Goal: Task Accomplishment & Management: Manage account settings

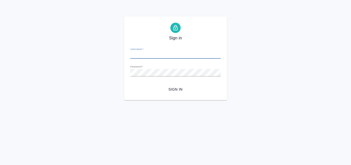
type input "a.valyaeva@awatera.com"
click at [171, 89] on span "Sign in" at bounding box center [176, 89] width 82 height 6
type input "[EMAIL_ADDRESS][DOMAIN_NAME]"
click at [175, 88] on span "Sign in" at bounding box center [176, 89] width 82 height 6
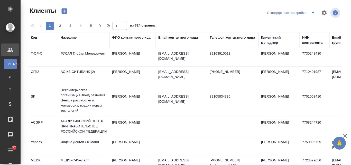
select select "RU"
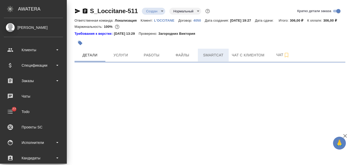
select select "RU"
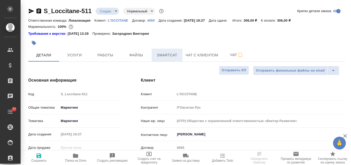
type textarea "x"
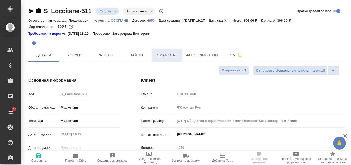
type textarea "x"
type input "Третьякова Ольга"
type input "Сеитов Павел"
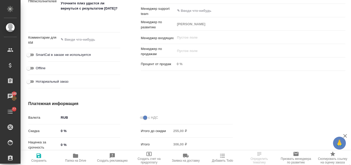
scroll to position [387, 0]
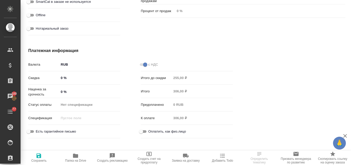
click at [61, 90] on input "0 %" at bounding box center [89, 91] width 61 height 7
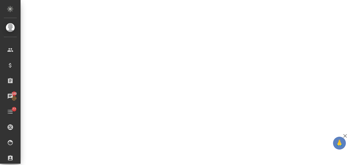
select select "RU"
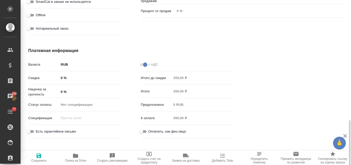
type textarea "x"
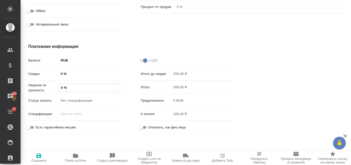
click at [59, 87] on input "0 %" at bounding box center [89, 87] width 61 height 7
type input "50 %"
type textarea "x"
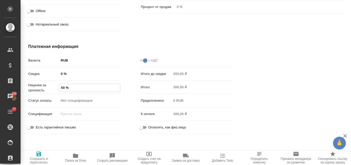
type textarea "x"
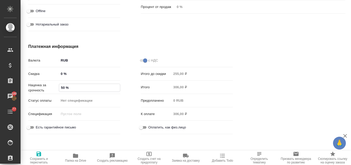
type textarea "x"
type input "50 %"
click at [40, 155] on icon "button" at bounding box center [39, 154] width 6 height 6
type textarea "x"
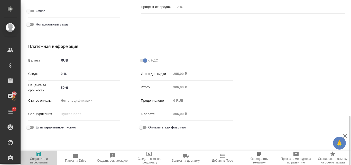
type textarea "x"
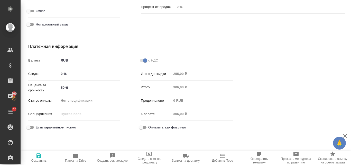
type textarea "x"
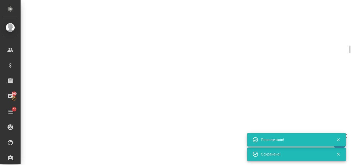
select select "RU"
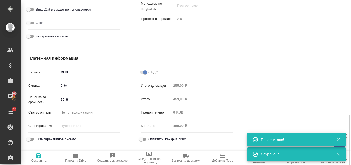
type textarea "x"
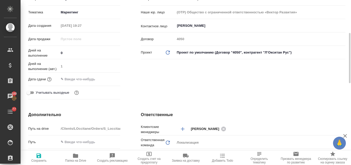
scroll to position [6, 0]
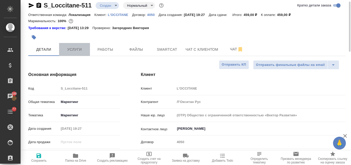
click at [72, 46] on button "Услуги" at bounding box center [74, 49] width 31 height 13
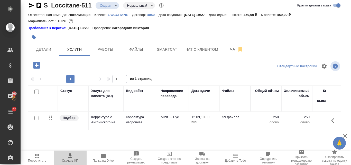
click at [72, 156] on icon "button" at bounding box center [70, 156] width 6 height 6
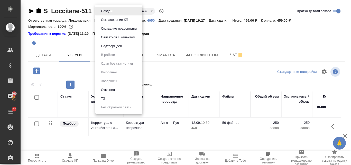
click at [117, 13] on body "🙏 .cls-1 fill:#fff; AWATERA Valyaeva Anna Клиенты Спецификации Заказы 100 Чаты …" at bounding box center [175, 82] width 351 height 165
click at [47, 55] on div at bounding box center [175, 82] width 351 height 165
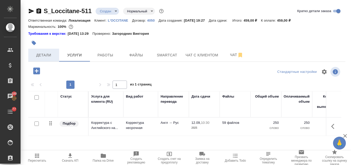
click at [39, 55] on span "Детали" at bounding box center [43, 55] width 25 height 6
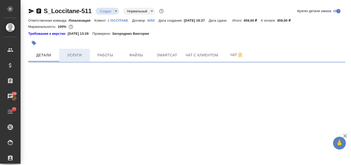
select select "RU"
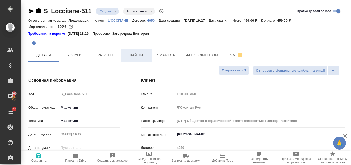
type textarea "x"
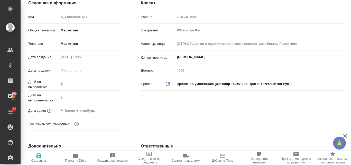
click at [73, 109] on input "text" at bounding box center [81, 110] width 45 height 7
click at [104, 108] on icon "button" at bounding box center [105, 110] width 6 height 6
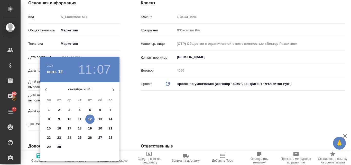
click at [89, 119] on p "12" at bounding box center [90, 119] width 4 height 5
type input "12.09.2025 11:07"
type textarea "x"
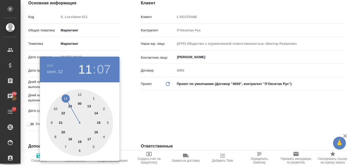
click at [100, 121] on div at bounding box center [79, 122] width 67 height 67
type input "12.09.2025 15:07"
type textarea "x"
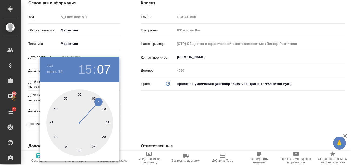
click at [80, 94] on div at bounding box center [79, 122] width 67 height 67
type input "12.09.2025 15:00"
type textarea "x"
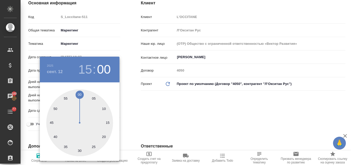
drag, startPoint x: 151, startPoint y: 100, endPoint x: 143, endPoint y: 108, distance: 11.1
click at [151, 101] on div at bounding box center [175, 82] width 351 height 165
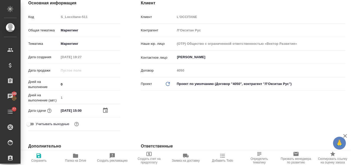
click at [39, 155] on icon "button" at bounding box center [39, 155] width 5 height 5
type textarea "x"
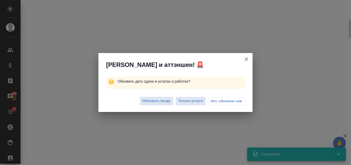
select select "RU"
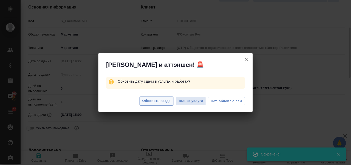
type textarea "x"
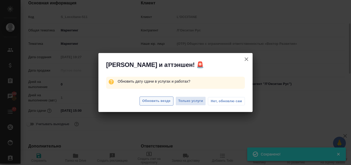
click at [153, 101] on span "Обновить везде" at bounding box center [156, 101] width 28 height 6
type textarea "x"
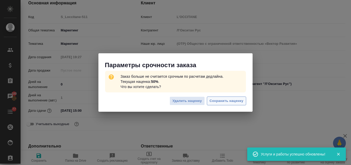
click at [219, 100] on span "Сохранить наценку" at bounding box center [227, 101] width 34 height 6
type textarea "x"
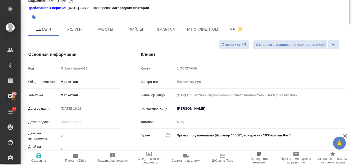
scroll to position [0, 0]
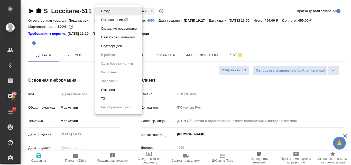
click at [115, 12] on body "🙏 .cls-1 fill:#fff; AWATERA Valyaeva Anna Клиенты Спецификации Заказы 100 Чаты …" at bounding box center [175, 82] width 351 height 165
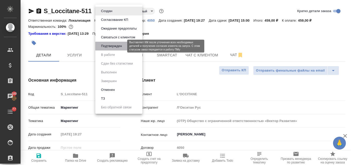
click at [102, 47] on button "Подтвержден" at bounding box center [112, 46] width 24 height 6
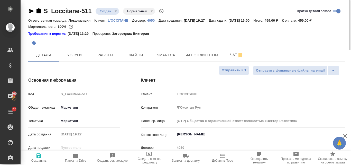
click at [114, 11] on body "🙏 .cls-1 fill:#fff; AWATERA Valyaeva Anna Клиенты Спецификации Заказы 100 Чаты …" at bounding box center [175, 82] width 351 height 165
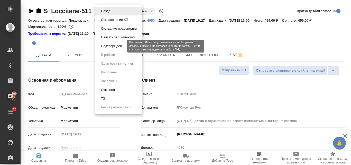
click at [110, 45] on button "Подтвержден" at bounding box center [112, 46] width 24 height 6
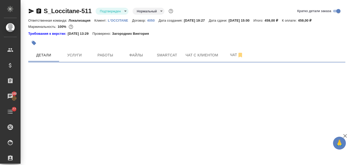
select select "RU"
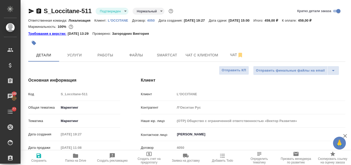
type textarea "x"
click at [32, 12] on icon "button" at bounding box center [31, 11] width 5 height 5
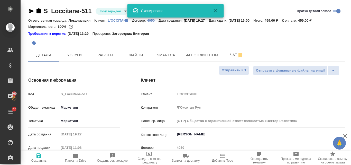
type textarea "x"
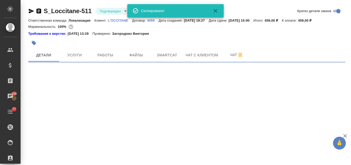
select select "RU"
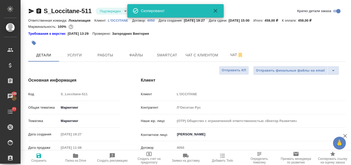
type textarea "x"
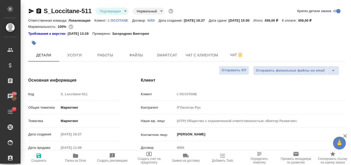
type textarea "x"
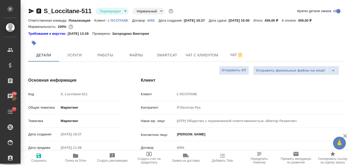
type textarea "x"
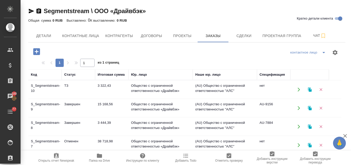
click at [43, 85] on td "S_Segmentstream-10" at bounding box center [44, 90] width 33 height 18
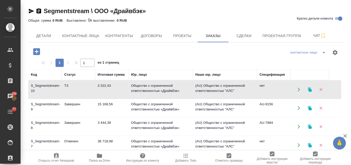
click at [43, 85] on td "S_Segmentstream-10" at bounding box center [44, 90] width 33 height 18
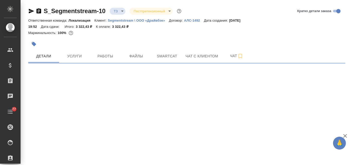
select select "RU"
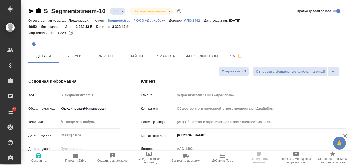
type textarea "x"
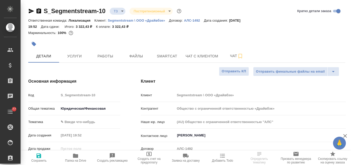
type textarea "x"
click at [233, 54] on span "Чат" at bounding box center [237, 56] width 25 height 6
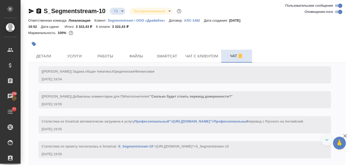
scroll to position [139, 0]
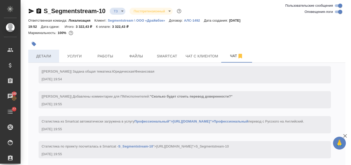
click at [47, 54] on span "Детали" at bounding box center [43, 56] width 25 height 6
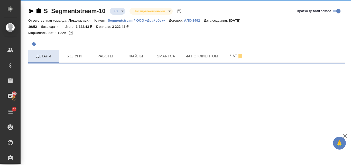
select select "RU"
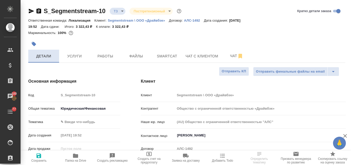
type textarea "x"
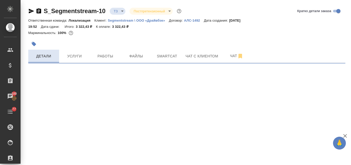
select select "RU"
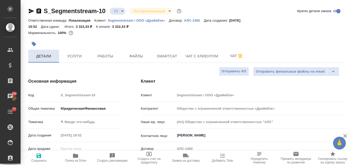
type textarea "x"
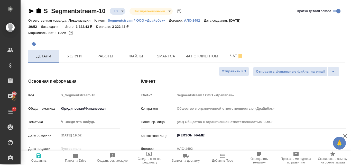
type textarea "x"
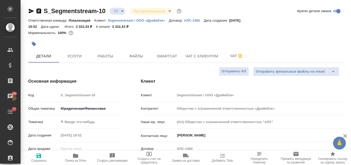
type textarea "x"
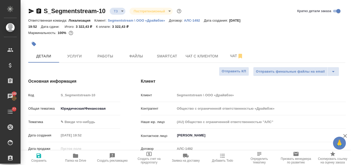
type textarea "x"
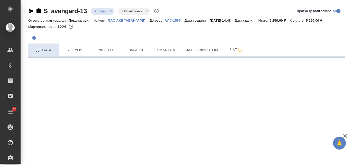
select select "RU"
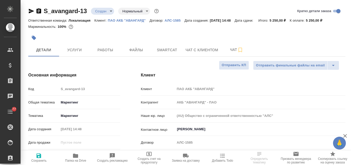
type textarea "x"
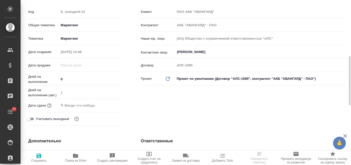
scroll to position [103, 0]
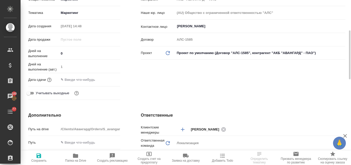
click at [78, 80] on input "text" at bounding box center [81, 79] width 45 height 7
click at [108, 79] on icon "button" at bounding box center [105, 79] width 6 height 6
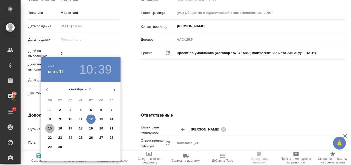
click at [50, 128] on p "15" at bounding box center [50, 128] width 4 height 5
type input "15.09.2025 10:39"
type textarea "x"
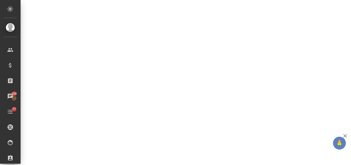
select select "RU"
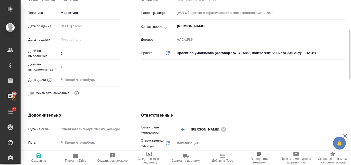
type textarea "x"
click at [78, 80] on input "text" at bounding box center [81, 79] width 45 height 7
click at [106, 78] on icon "button" at bounding box center [105, 78] width 5 height 5
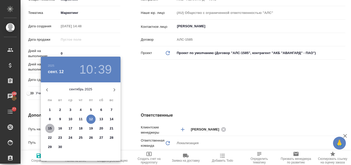
click at [50, 128] on p "15" at bounding box center [50, 128] width 4 height 5
type input "15.09.2025 10:39"
type textarea "x"
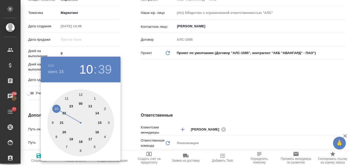
click at [97, 114] on div at bounding box center [80, 122] width 67 height 67
type input "15.09.2025 14:39"
type textarea "x"
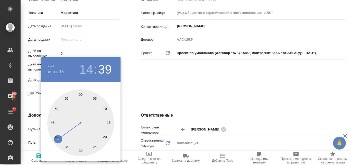
click at [80, 95] on div at bounding box center [80, 122] width 67 height 67
type input "15.09.2025 14:00"
type textarea "x"
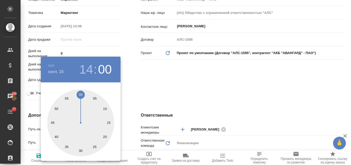
click at [169, 78] on div at bounding box center [175, 82] width 351 height 165
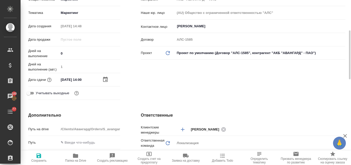
click at [37, 154] on icon "button" at bounding box center [39, 155] width 5 height 5
type textarea "x"
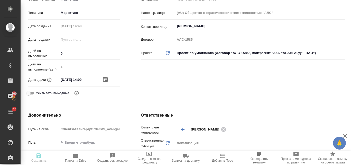
type textarea "x"
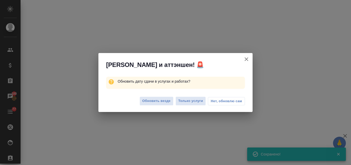
select select "RU"
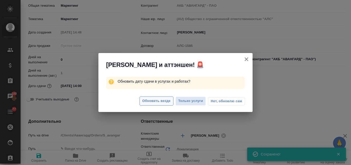
type textarea "x"
click at [163, 103] on span "Обновить везде" at bounding box center [156, 101] width 28 height 6
type textarea "x"
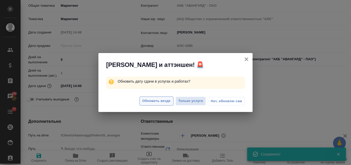
type textarea "x"
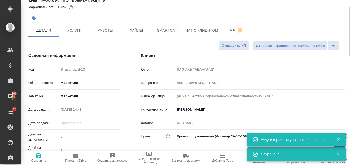
scroll to position [0, 0]
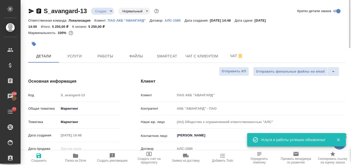
click at [112, 11] on body "🙏 .cls-1 fill:#fff; AWATERA Valyaeva Anna Клиенты Спецификации Заказы 100 Чаты …" at bounding box center [175, 82] width 351 height 165
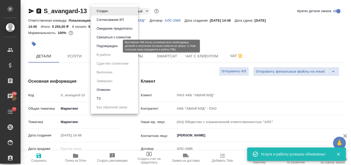
click at [113, 45] on button "Подтвержден" at bounding box center [107, 46] width 24 height 6
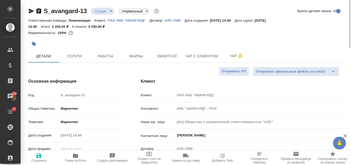
click at [110, 12] on body "🙏 .cls-1 fill:#fff; AWATERA Valyaeva Anna Клиенты Спецификации Заказы 100 Чаты …" at bounding box center [175, 82] width 351 height 165
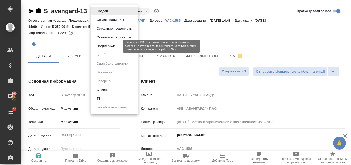
click at [106, 47] on button "Подтвержден" at bounding box center [107, 46] width 24 height 6
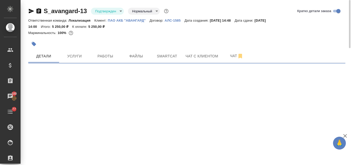
select select "RU"
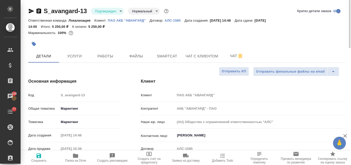
type textarea "x"
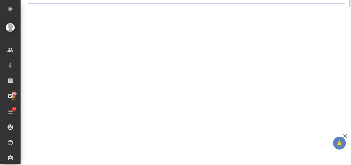
click at [27, 11] on div ".cls-1 fill:#fff; AWATERA Valyaeva Anna Клиенты Спецификации Заказы 100 Чаты 77…" at bounding box center [175, 82] width 351 height 165
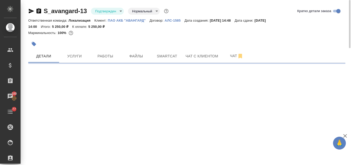
select select "RU"
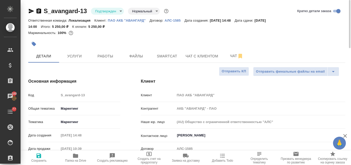
type textarea "x"
click at [30, 9] on icon "button" at bounding box center [31, 11] width 6 height 6
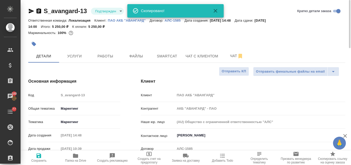
type textarea "x"
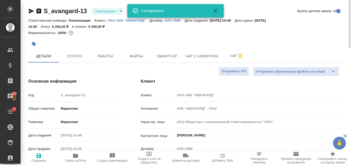
type textarea "x"
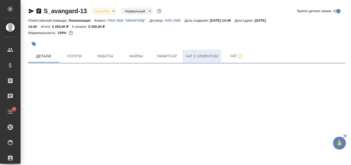
select select "RU"
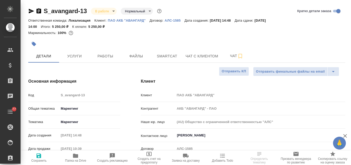
type textarea "x"
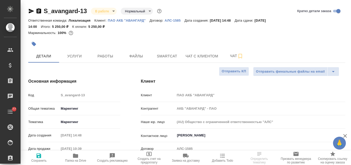
type textarea "x"
click at [170, 56] on span "Smartcat" at bounding box center [167, 56] width 25 height 6
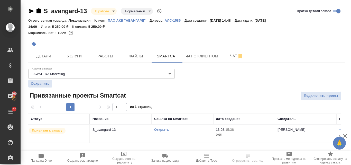
click at [162, 128] on link "Открыть" at bounding box center [161, 130] width 15 height 4
click at [71, 55] on span "Услуги" at bounding box center [74, 56] width 25 height 6
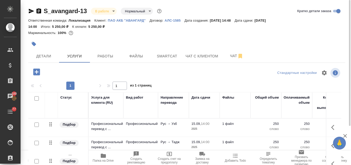
click at [35, 124] on input "checkbox" at bounding box center [36, 124] width 4 height 4
checkbox input "true"
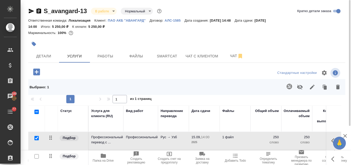
click at [291, 87] on icon "button" at bounding box center [289, 86] width 5 height 5
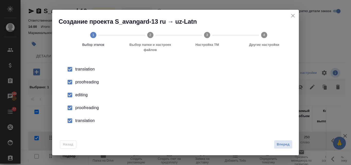
click at [91, 80] on div "proofreading" at bounding box center [180, 82] width 211 height 6
click at [81, 91] on li "editing" at bounding box center [175, 94] width 230 height 13
click at [83, 106] on div "proofreading" at bounding box center [180, 108] width 211 height 6
click at [80, 122] on div "translation" at bounding box center [180, 121] width 211 height 6
click at [282, 144] on span "Вперед" at bounding box center [283, 144] width 13 height 6
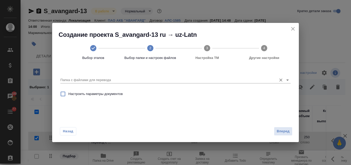
click at [93, 79] on input "Папка с файлами для перевода" at bounding box center [167, 80] width 214 height 6
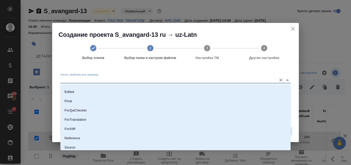
scroll to position [56, 0]
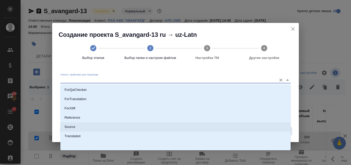
click at [69, 127] on p "Source" at bounding box center [70, 126] width 11 height 5
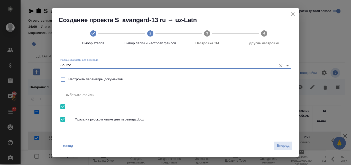
type input "Source"
click at [281, 144] on span "Вперед" at bounding box center [283, 146] width 13 height 6
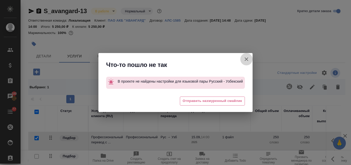
click at [248, 59] on icon "button" at bounding box center [247, 59] width 6 height 6
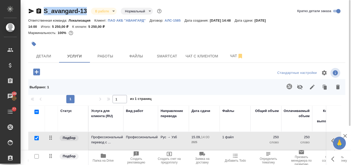
drag, startPoint x: 88, startPoint y: 9, endPoint x: 42, endPoint y: 9, distance: 45.3
click at [42, 9] on div "S_avangard-13 В работе inProgress Нормальный normal" at bounding box center [95, 11] width 135 height 8
copy link "S_avangard-13"
click at [130, 21] on p "ПАО АКБ "АВАНГАРД"" at bounding box center [129, 21] width 42 height 4
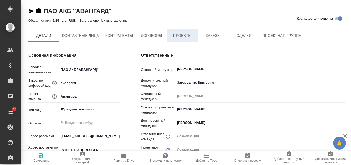
click at [187, 38] on span "Проекты" at bounding box center [182, 35] width 25 height 6
type textarea "x"
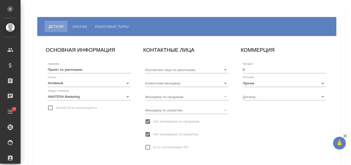
type input "[PERSON_NAME]"
type input "АЛС-1585"
type input "[PERSON_NAME]"
click at [102, 27] on span "Языковые пары" at bounding box center [112, 26] width 34 height 6
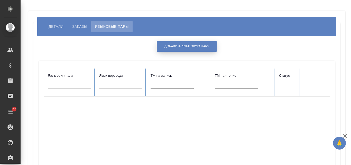
click at [175, 48] on span "Добавить языковую пару" at bounding box center [187, 46] width 45 height 4
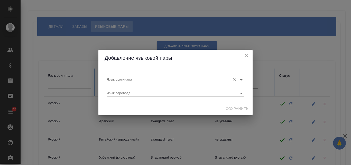
click at [121, 81] on input "Язык оригинала" at bounding box center [167, 79] width 121 height 6
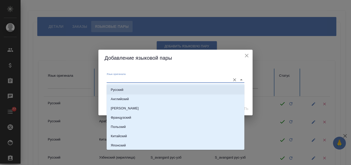
click at [120, 88] on p "Русский" at bounding box center [117, 89] width 13 height 5
type input "Русский"
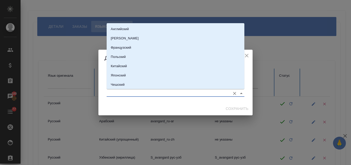
click at [115, 91] on input "Язык перевода" at bounding box center [167, 93] width 121 height 6
click at [121, 55] on p "Узбекский" at bounding box center [119, 56] width 16 height 5
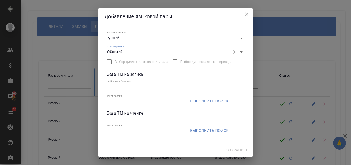
type input "Узбекский"
click at [126, 102] on input "Текст поиска" at bounding box center [146, 101] width 79 height 6
type input "м"
paste input "S_avangard-13"
type input "S_avangard"
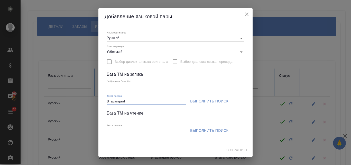
click at [202, 101] on span "Выполнить поиск" at bounding box center [209, 101] width 38 height 6
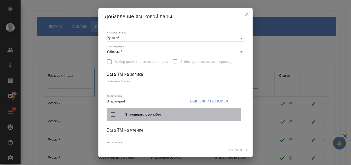
click at [112, 113] on input "checkbox" at bounding box center [113, 114] width 11 height 11
type input "S_avangard рус-узбек"
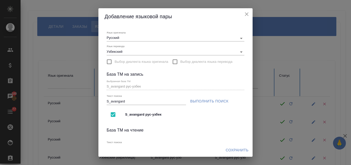
scroll to position [77, 0]
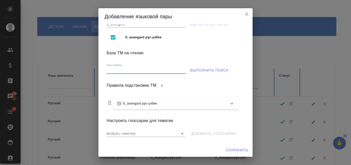
click at [112, 69] on input "Текст поиска" at bounding box center [146, 70] width 79 height 6
paste input "S_avangard-13"
type input "S_avangard"
click at [194, 68] on span "Выполнить поиск" at bounding box center [209, 70] width 38 height 6
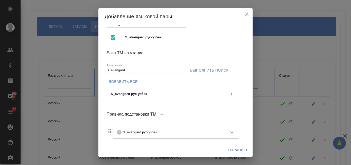
click at [230, 94] on icon "button" at bounding box center [231, 94] width 3 height 3
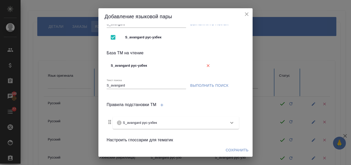
click at [237, 146] on button "Сохранить" at bounding box center [237, 150] width 27 height 10
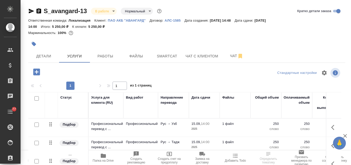
click at [37, 126] on input "checkbox" at bounding box center [36, 124] width 4 height 4
checkbox input "true"
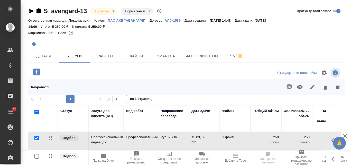
click at [290, 87] on icon "button" at bounding box center [289, 86] width 5 height 5
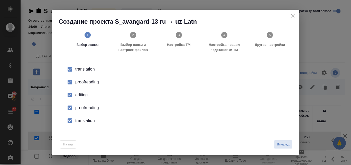
click at [74, 81] on input "checkbox" at bounding box center [70, 82] width 11 height 11
click at [81, 95] on div "editing" at bounding box center [180, 95] width 211 height 6
click at [80, 108] on div "proofreading" at bounding box center [180, 108] width 211 height 6
click at [80, 121] on div "translation" at bounding box center [180, 121] width 211 height 6
click at [284, 144] on span "Вперед" at bounding box center [283, 144] width 13 height 6
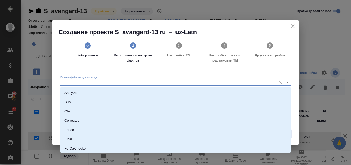
click at [87, 81] on input "Папка с файлами для перевода" at bounding box center [167, 82] width 214 height 6
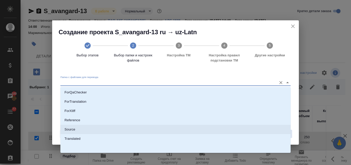
click at [77, 129] on li "Source" at bounding box center [175, 129] width 230 height 9
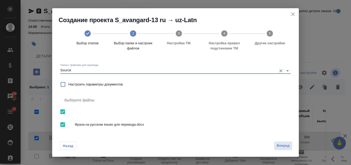
type input "Source"
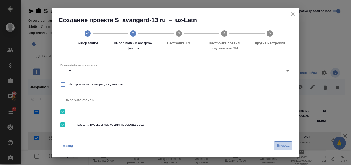
click at [288, 143] on span "Вперед" at bounding box center [283, 146] width 13 height 6
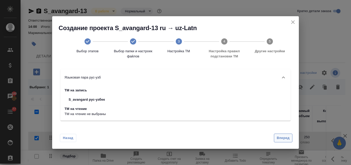
click at [280, 136] on span "Вперед" at bounding box center [283, 138] width 13 height 6
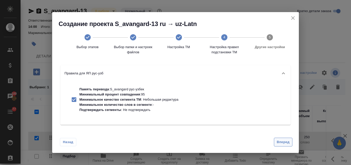
click at [283, 143] on span "Вперед" at bounding box center [283, 142] width 13 height 6
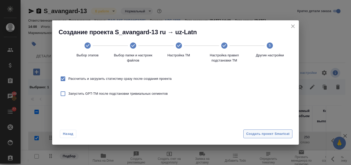
click at [268, 133] on span "Создать проект Smartcat" at bounding box center [267, 134] width 43 height 6
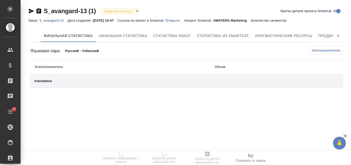
click at [179, 20] on p "Открыть" at bounding box center [175, 21] width 19 height 4
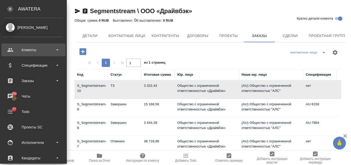
click at [30, 50] on div "Клиенты" at bounding box center [33, 50] width 59 height 8
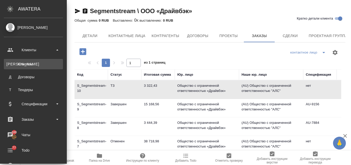
click at [30, 61] on link "К Клиенты" at bounding box center [33, 64] width 59 height 10
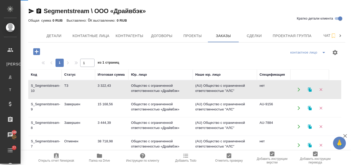
select select "RU"
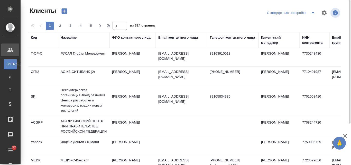
click at [73, 38] on div "Название" at bounding box center [69, 37] width 16 height 5
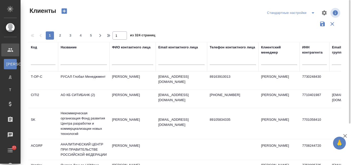
click at [68, 58] on input "text" at bounding box center [84, 61] width 46 height 6
type input "д"
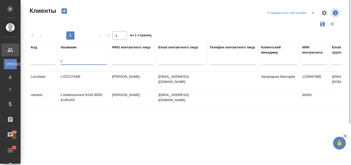
type input "L'"
click at [72, 79] on td "L'OCCITANE" at bounding box center [83, 80] width 51 height 18
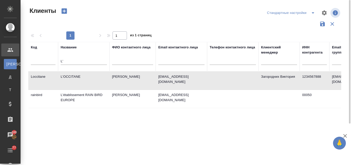
click at [72, 79] on td "L'OCCITANE" at bounding box center [83, 80] width 51 height 18
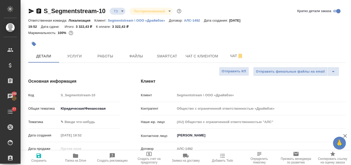
select select "RU"
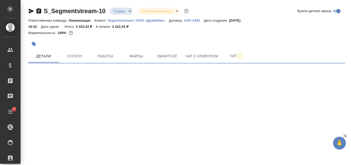
select select "RU"
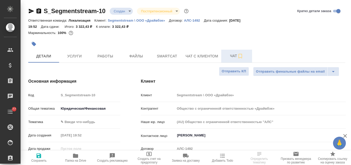
type textarea "x"
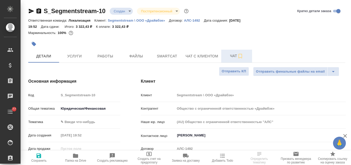
type textarea "x"
type input "[PERSON_NAME]"
click at [232, 55] on span "Чат" at bounding box center [237, 56] width 25 height 6
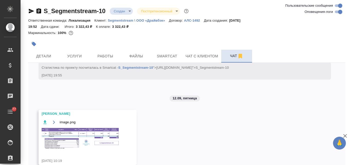
scroll to position [228, 0]
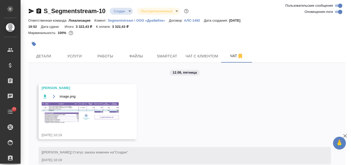
click at [99, 123] on img at bounding box center [80, 112] width 77 height 21
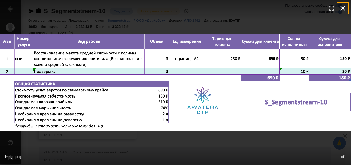
click at [345, 4] on icon "button" at bounding box center [343, 8] width 8 height 8
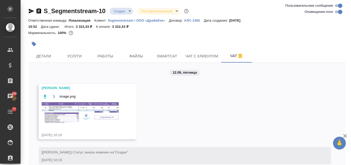
click at [58, 121] on img at bounding box center [80, 112] width 77 height 21
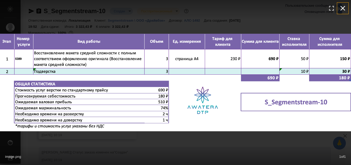
click at [343, 7] on icon "button" at bounding box center [343, 8] width 8 height 8
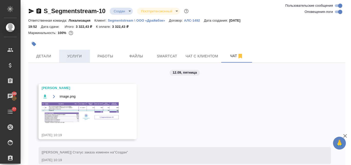
click at [69, 55] on span "Услуги" at bounding box center [74, 56] width 25 height 6
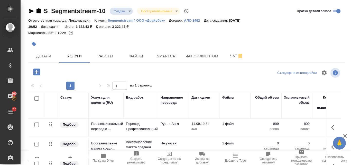
scroll to position [51, 0]
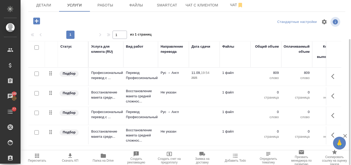
click at [35, 112] on input "checkbox" at bounding box center [36, 113] width 4 height 4
checkbox input "true"
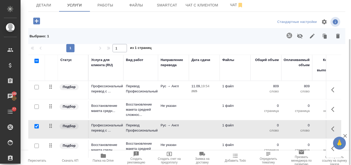
click at [36, 145] on input "checkbox" at bounding box center [36, 146] width 4 height 4
checkbox input "true"
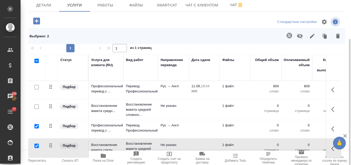
click at [336, 35] on icon "button" at bounding box center [338, 36] width 6 height 6
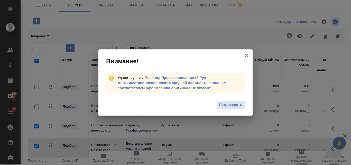
click at [229, 104] on span "Подтвердить" at bounding box center [230, 105] width 23 height 6
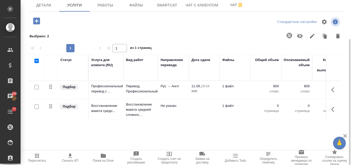
click at [235, 107] on p "1 файл" at bounding box center [235, 105] width 26 height 5
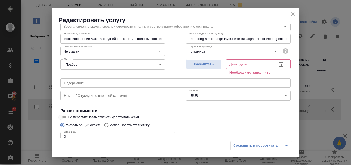
scroll to position [58, 0]
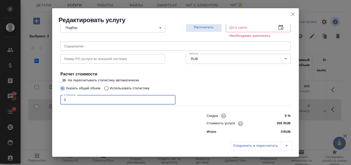
drag, startPoint x: 68, startPoint y: 99, endPoint x: 63, endPoint y: 99, distance: 4.4
click at [63, 99] on input "0" at bounding box center [117, 99] width 115 height 9
type input "3"
click at [212, 26] on span "Рассчитать" at bounding box center [204, 27] width 30 height 6
type input "12.09.2025 11:31"
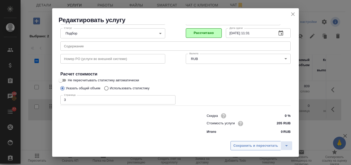
scroll to position [52, 0]
click at [248, 145] on span "Сохранить и пересчитать" at bounding box center [256, 146] width 45 height 6
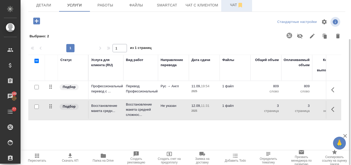
click at [233, 7] on span "Чат" at bounding box center [237, 5] width 25 height 6
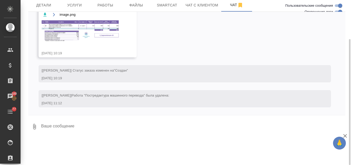
scroll to position [275, 0]
click at [73, 36] on img at bounding box center [80, 30] width 77 height 21
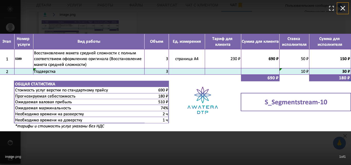
click at [343, 5] on icon "button" at bounding box center [343, 8] width 8 height 8
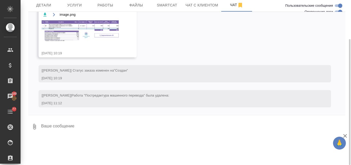
click at [71, 124] on textarea at bounding box center [193, 126] width 305 height 17
type textarea "М"
type textarea "Спасибо!"
click at [338, 124] on button "submit" at bounding box center [341, 126] width 8 height 17
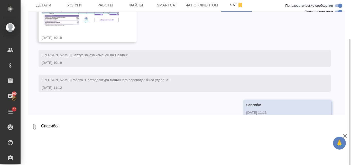
scroll to position [300, 0]
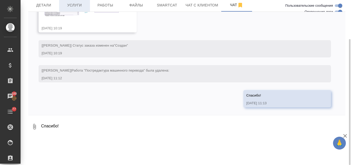
click at [74, 5] on span "Услуги" at bounding box center [74, 5] width 25 height 6
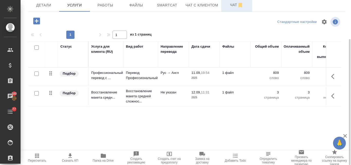
click at [232, 6] on span "Чат" at bounding box center [237, 5] width 25 height 6
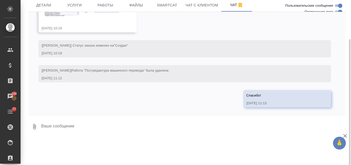
scroll to position [300, 0]
click at [88, 15] on img at bounding box center [80, 5] width 77 height 21
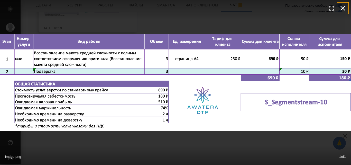
click at [341, 8] on icon "button" at bounding box center [343, 8] width 8 height 8
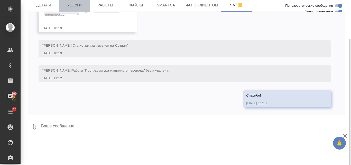
click at [66, 4] on span "Услуги" at bounding box center [74, 5] width 25 height 6
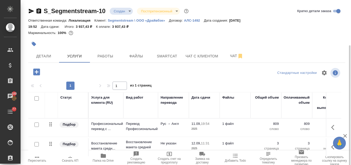
scroll to position [51, 0]
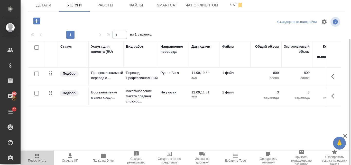
click at [38, 157] on icon "button" at bounding box center [37, 156] width 6 height 6
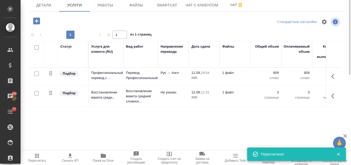
scroll to position [0, 0]
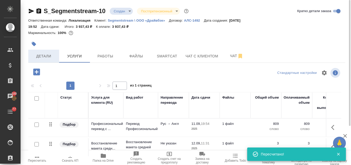
click at [43, 56] on span "Детали" at bounding box center [43, 56] width 25 height 6
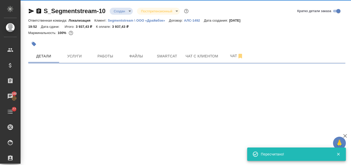
select select "RU"
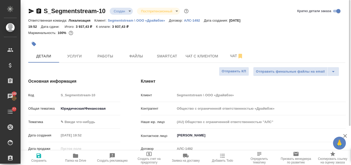
type textarea "x"
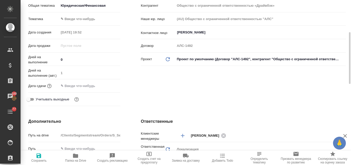
scroll to position [26, 0]
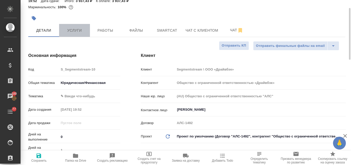
click at [76, 30] on span "Услуги" at bounding box center [74, 30] width 25 height 6
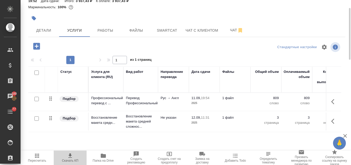
click at [72, 157] on icon "button" at bounding box center [70, 156] width 6 height 6
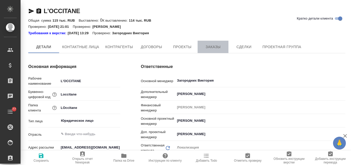
click at [212, 47] on span "Заказы" at bounding box center [213, 47] width 25 height 6
type textarea "x"
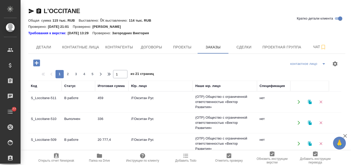
click at [103, 120] on td "336" at bounding box center [111, 123] width 33 height 18
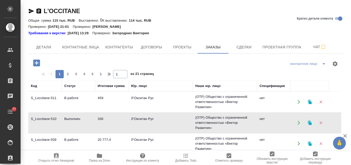
click at [103, 120] on td "336" at bounding box center [111, 123] width 33 height 18
click at [310, 120] on button "button" at bounding box center [310, 123] width 11 height 11
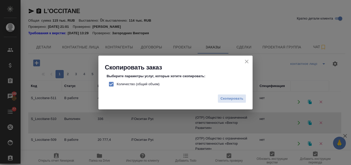
click at [110, 85] on input "Количество (общий объем)" at bounding box center [111, 84] width 11 height 11
checkbox input "false"
click at [234, 97] on span "Скопировать" at bounding box center [232, 99] width 23 height 6
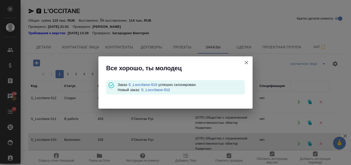
click at [151, 91] on link "S_Loccitane-512" at bounding box center [155, 90] width 29 height 4
click at [246, 65] on icon "button" at bounding box center [247, 62] width 6 height 6
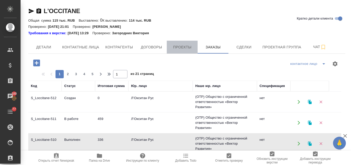
click at [190, 47] on span "Проекты" at bounding box center [182, 47] width 25 height 6
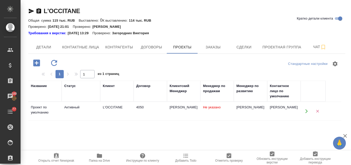
click at [119, 110] on td "L'OCCITANE" at bounding box center [116, 111] width 33 height 18
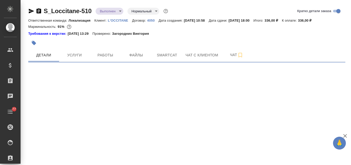
select select "RU"
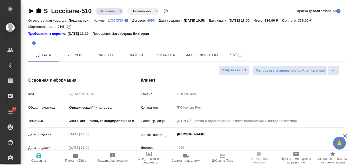
type textarea "x"
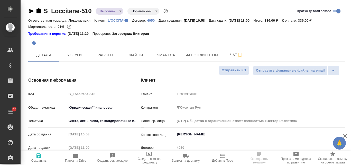
type textarea "x"
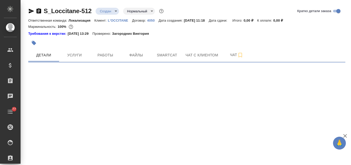
select select "RU"
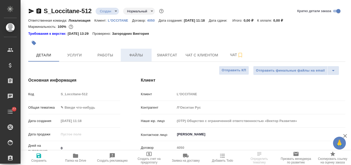
type textarea "x"
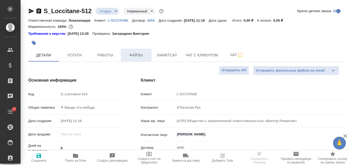
type textarea "x"
click at [135, 54] on span "Файлы" at bounding box center [136, 55] width 25 height 6
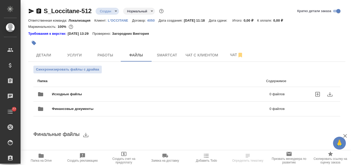
click at [65, 94] on span "Исходные файлы" at bounding box center [114, 94] width 124 height 5
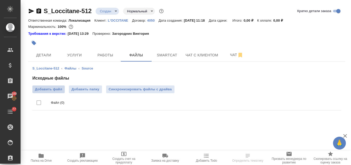
click at [46, 89] on span "Добавить файл" at bounding box center [48, 89] width 27 height 5
click at [0, 0] on input "Добавить файл" at bounding box center [0, 0] width 0 height 0
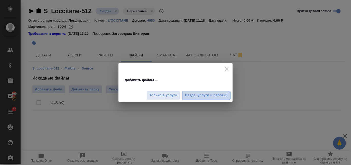
click at [190, 94] on span "Везде (услуги и работы)" at bounding box center [206, 95] width 43 height 6
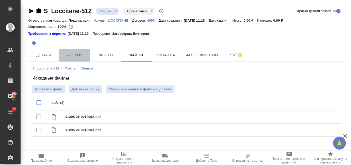
click at [72, 54] on span "Услуги" at bounding box center [74, 55] width 25 height 6
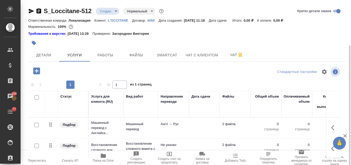
scroll to position [50, 0]
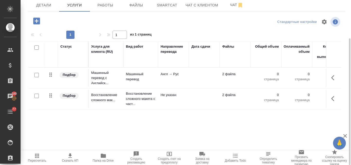
click at [37, 74] on input "checkbox" at bounding box center [36, 75] width 4 height 4
checkbox input "true"
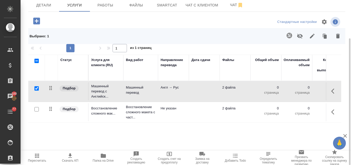
drag, startPoint x: 38, startPoint y: 108, endPoint x: 50, endPoint y: 106, distance: 12.2
click at [37, 108] on input "checkbox" at bounding box center [36, 109] width 4 height 4
checkbox input "true"
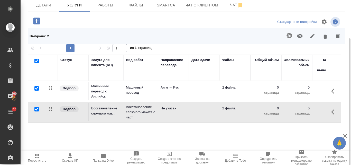
click at [337, 35] on icon "button" at bounding box center [338, 36] width 4 height 5
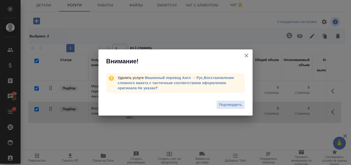
click at [230, 105] on span "Подтвердить" at bounding box center [230, 105] width 23 height 6
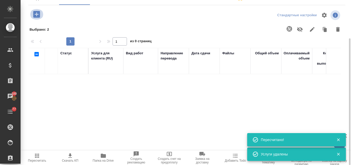
click at [32, 13] on icon "button" at bounding box center [36, 14] width 9 height 9
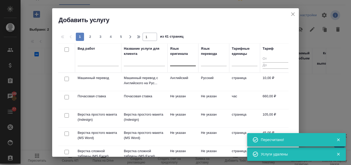
click at [180, 60] on div at bounding box center [183, 60] width 26 height 7
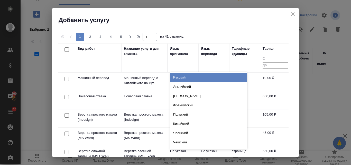
type input "t"
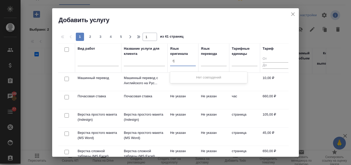
type input "r"
type input "кор"
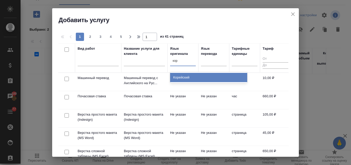
click at [191, 79] on div "Корейский" at bounding box center [208, 77] width 77 height 9
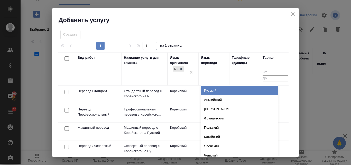
click at [215, 71] on div at bounding box center [214, 73] width 26 height 7
click at [216, 91] on div "Русский" at bounding box center [239, 90] width 77 height 9
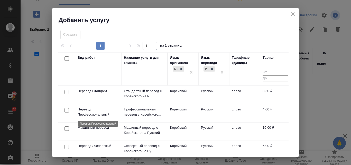
click at [91, 112] on p "Перевод Профессиональный" at bounding box center [98, 112] width 41 height 10
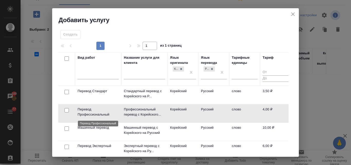
click at [91, 112] on p "Перевод Профессиональный" at bounding box center [98, 112] width 41 height 10
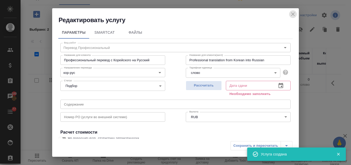
click at [296, 12] on icon "close" at bounding box center [293, 14] width 6 height 6
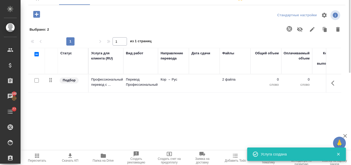
scroll to position [0, 0]
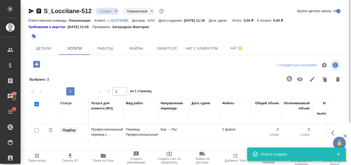
click at [113, 12] on body "🙏 .cls-1 fill:#fff; AWATERA Valyaeva Anna Клиенты Спецификации Заказы 100 Чаты …" at bounding box center [175, 82] width 351 height 165
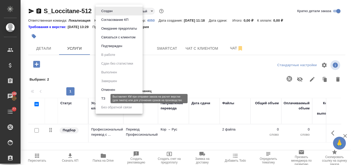
click at [105, 100] on button "ТЗ" at bounding box center [103, 99] width 7 height 6
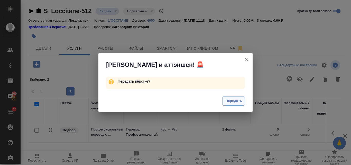
click at [240, 102] on span "Передать" at bounding box center [234, 101] width 17 height 6
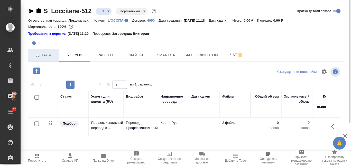
click at [38, 55] on span "Детали" at bounding box center [43, 55] width 25 height 6
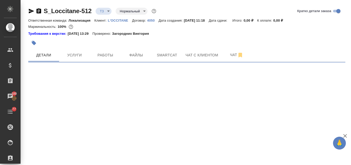
select select "RU"
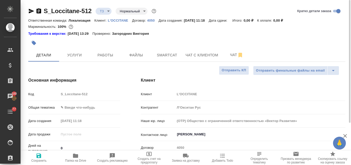
type textarea "x"
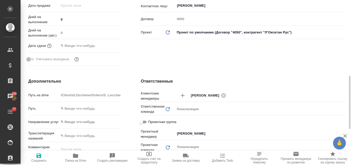
scroll to position [154, 0]
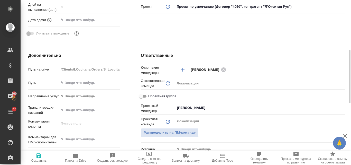
type textarea "x"
click at [81, 136] on textarea at bounding box center [89, 139] width 61 height 9
paste textarea "Примите в работу на перевод с корейского, пожалуйста. Укажите сроки работ."
type textarea "Примите в работу на перевод с корейского, пожалуйста. Укажите сроки работ."
type textarea "x"
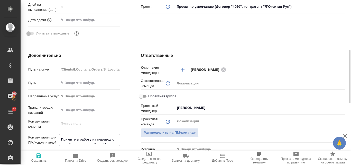
type textarea "x"
type textarea "Примите в работу на перевод с корейского, пожалуйста. Укажите сроки работ."
type textarea "x"
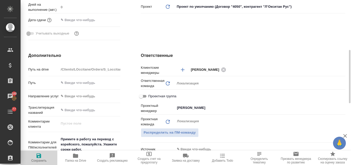
click at [35, 158] on span "Сохранить" at bounding box center [39, 158] width 31 height 10
type textarea "x"
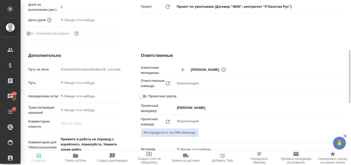
type textarea "x"
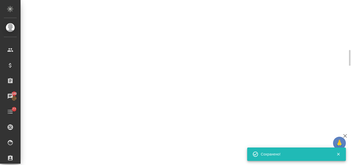
select select "RU"
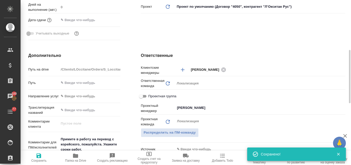
type textarea "x"
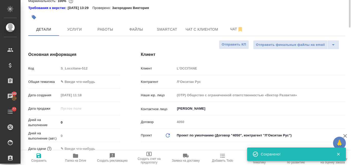
scroll to position [0, 0]
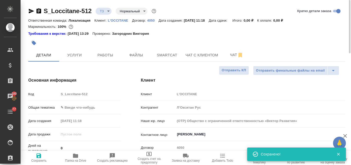
click at [74, 106] on body "🙏 .cls-1 fill:#fff; AWATERA Valyaeva Anna Клиенты Спецификации Заказы 100 Чаты …" at bounding box center [175, 82] width 351 height 165
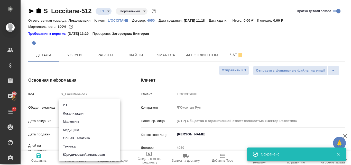
click at [81, 153] on li "Юридическая/Финансовая" at bounding box center [89, 154] width 61 height 8
type input "yr-fn"
type textarea "x"
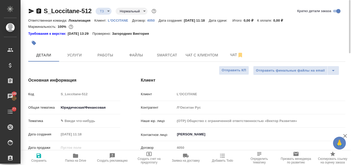
click at [40, 159] on span "Сохранить" at bounding box center [38, 161] width 15 height 4
type textarea "x"
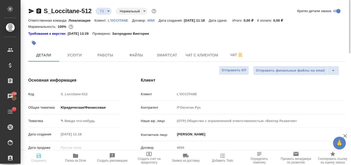
type textarea "x"
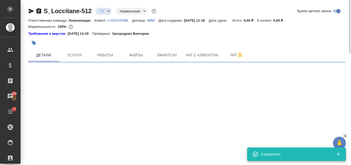
select select "RU"
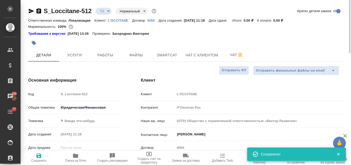
type textarea "x"
click at [80, 59] on button "Услуги" at bounding box center [74, 55] width 31 height 13
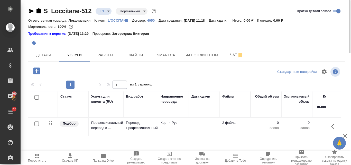
click at [36, 124] on input "checkbox" at bounding box center [36, 123] width 4 height 4
checkbox input "true"
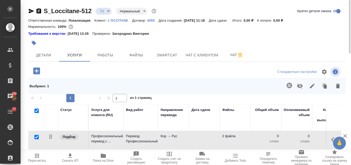
click at [290, 86] on icon "button" at bounding box center [289, 85] width 5 height 5
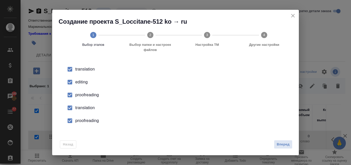
click at [81, 83] on div "editing" at bounding box center [180, 82] width 211 height 6
click at [81, 95] on div "proofreading" at bounding box center [180, 95] width 211 height 6
click at [81, 108] on div "translation" at bounding box center [180, 108] width 211 height 6
click at [88, 122] on div "proofreading" at bounding box center [180, 121] width 211 height 6
click at [287, 143] on span "Вперед" at bounding box center [283, 144] width 13 height 6
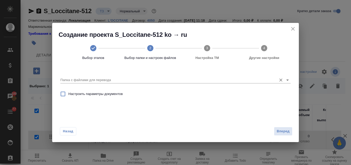
click at [79, 78] on input "Папка с файлами для перевода" at bounding box center [167, 80] width 214 height 6
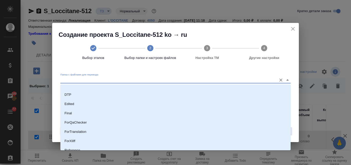
scroll to position [51, 0]
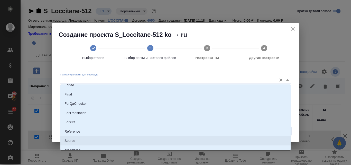
click at [85, 140] on li "Source" at bounding box center [175, 140] width 230 height 9
type input "Source"
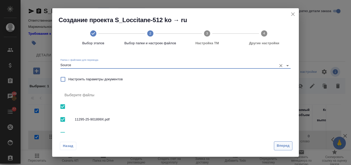
click at [283, 142] on button "Вперед" at bounding box center [283, 145] width 19 height 9
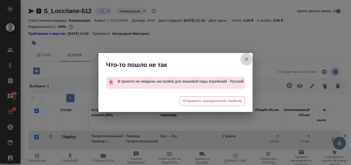
click at [247, 58] on icon "button" at bounding box center [247, 59] width 6 height 6
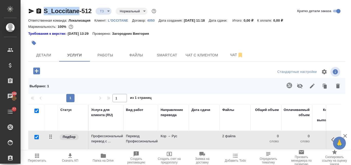
drag, startPoint x: 43, startPoint y: 6, endPoint x: 79, endPoint y: 9, distance: 35.9
click at [79, 9] on div "S_Loccitane-512 ТЗ tz Нормальный normal Кратко детали заказа Ответственная кома…" at bounding box center [186, 114] width 323 height 228
copy link "S_Loccitane"
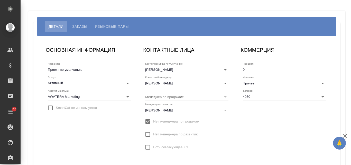
click at [112, 23] on button "Языковые пары" at bounding box center [111, 26] width 41 height 11
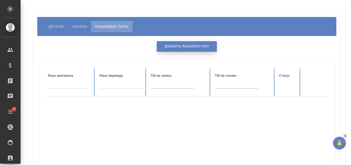
click at [180, 45] on span "Добавить языковую пару" at bounding box center [187, 46] width 45 height 4
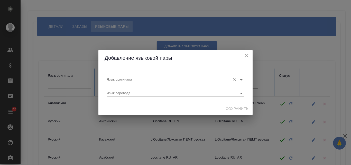
click at [115, 77] on input "Язык оригинала" at bounding box center [167, 79] width 121 height 6
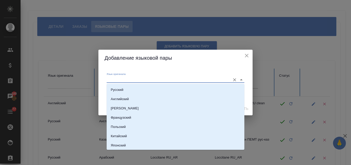
type input "r"
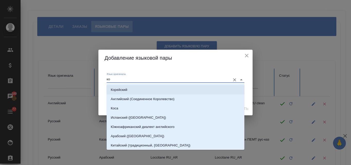
click at [122, 90] on p "Корейский" at bounding box center [119, 89] width 16 height 5
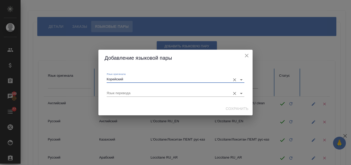
type input "Корейский"
click at [110, 92] on input "Язык перевода" at bounding box center [167, 93] width 121 height 6
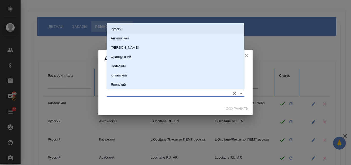
click at [135, 30] on li "Русский" at bounding box center [176, 28] width 138 height 9
type input "Русский"
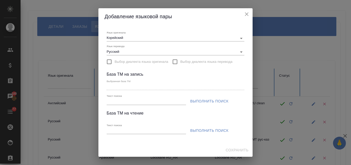
click at [117, 98] on div "Текст поиска" at bounding box center [146, 99] width 79 height 11
click at [114, 102] on input "Текст поиска" at bounding box center [146, 101] width 79 height 6
paste input "S_Loccitane"
type input "S_Loccitane"
click at [215, 100] on span "Выполнить поиск" at bounding box center [209, 101] width 38 height 6
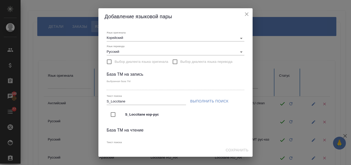
click at [113, 114] on input "checkbox" at bounding box center [113, 114] width 11 height 11
type input "S_Loccitane кор-рус"
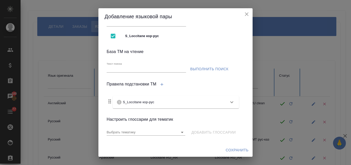
scroll to position [81, 0]
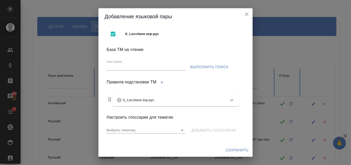
click at [114, 65] on input "Текст поиска" at bounding box center [146, 67] width 79 height 6
paste input "S_Loccitane"
type input "S_Loccitane"
click at [214, 65] on span "Выполнить поиск" at bounding box center [209, 67] width 38 height 6
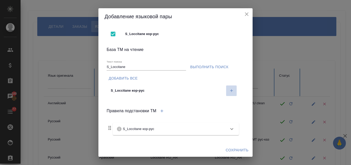
click at [230, 90] on icon "button" at bounding box center [231, 90] width 3 height 3
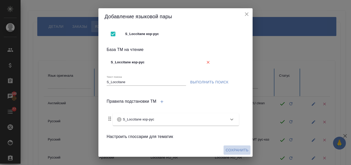
click at [235, 149] on span "Сохранить" at bounding box center [237, 150] width 23 height 6
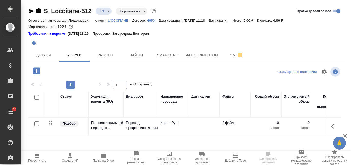
click at [37, 125] on input "checkbox" at bounding box center [36, 123] width 4 height 4
checkbox input "true"
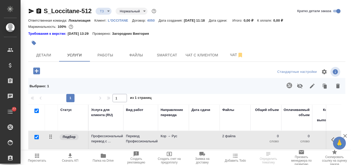
click at [291, 87] on icon "button" at bounding box center [289, 85] width 5 height 5
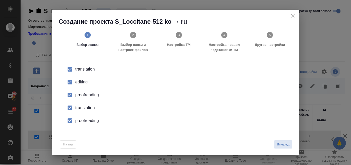
click at [84, 80] on div "editing" at bounding box center [180, 82] width 211 height 6
click at [86, 94] on div "proofreading" at bounding box center [180, 95] width 211 height 6
click at [83, 109] on div "translation" at bounding box center [180, 108] width 211 height 6
click at [87, 118] on div "proofreading" at bounding box center [180, 121] width 211 height 6
click at [287, 147] on button "Вперед" at bounding box center [283, 144] width 19 height 9
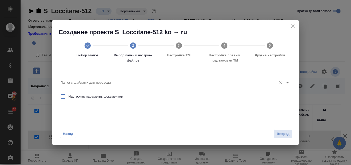
click at [95, 83] on input "Папка с файлами для перевода" at bounding box center [167, 82] width 214 height 6
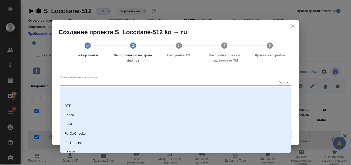
scroll to position [51, 0]
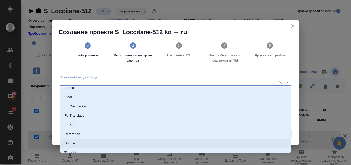
click at [79, 140] on li "Source" at bounding box center [175, 143] width 230 height 9
type input "Source"
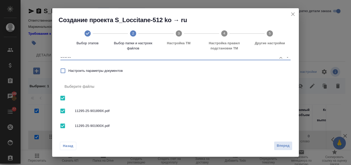
scroll to position [21, 0]
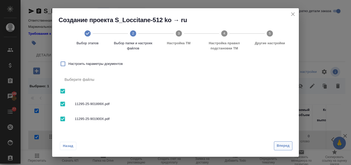
click at [279, 145] on span "Вперед" at bounding box center [283, 146] width 13 height 6
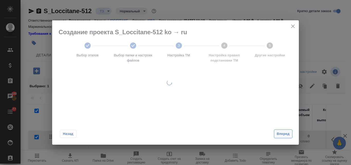
scroll to position [0, 0]
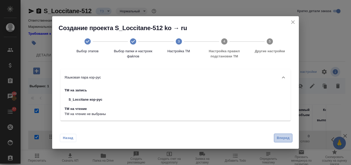
click at [279, 135] on span "Вперед" at bounding box center [283, 138] width 13 height 6
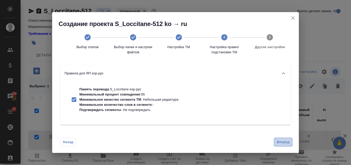
click at [281, 142] on span "Вперед" at bounding box center [283, 142] width 13 height 6
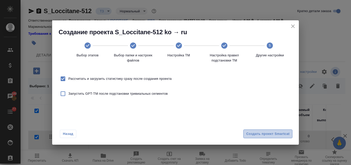
click at [264, 135] on span "Создать проект Smartcat" at bounding box center [267, 134] width 43 height 6
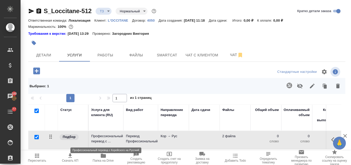
click at [119, 139] on p "Профессиональный перевод с ..." at bounding box center [106, 138] width 30 height 10
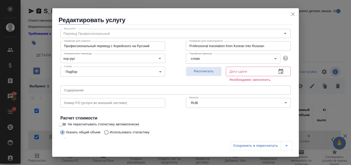
scroll to position [26, 0]
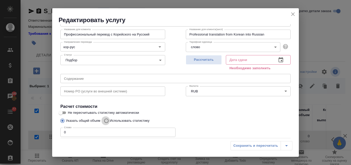
click at [107, 121] on input "Использовать статистику" at bounding box center [106, 121] width 8 height 10
radio input "true"
radio input "false"
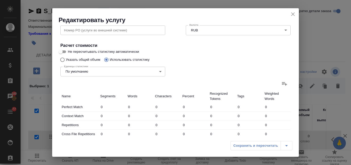
scroll to position [129, 0]
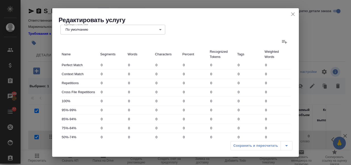
click at [282, 40] on icon at bounding box center [285, 42] width 6 height 6
click at [0, 0] on input "file" at bounding box center [0, 0] width 0 height 0
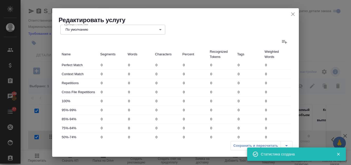
type input "41"
type input "86"
type input "364"
type input "99"
type input "263"
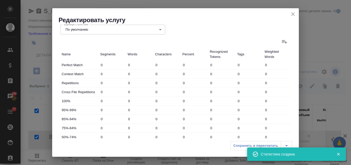
type input "1120"
type input "142"
type input "436"
type input "2143"
type input "142"
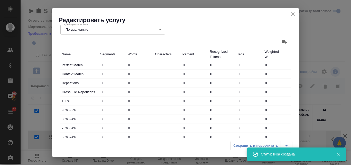
type input "436"
type input "2143"
type input "282"
type input "785"
type input "3627"
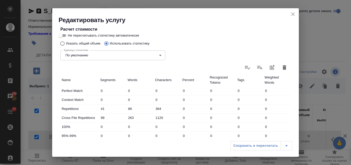
scroll to position [0, 0]
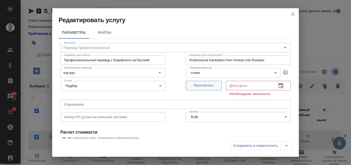
click at [204, 83] on span "Рассчитать" at bounding box center [204, 86] width 30 height 6
type input "12.09.2025 11:23"
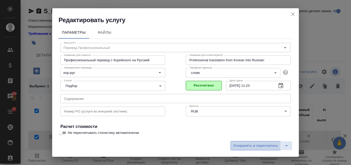
click at [253, 145] on span "Сохранить и пересчитать" at bounding box center [256, 146] width 45 height 6
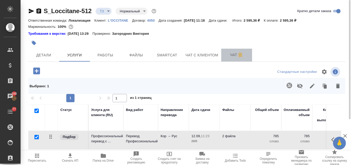
click at [231, 54] on span "Чат" at bounding box center [237, 55] width 25 height 6
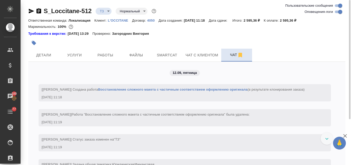
scroll to position [49, 0]
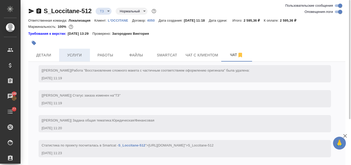
click at [77, 56] on span "Услуги" at bounding box center [74, 55] width 25 height 6
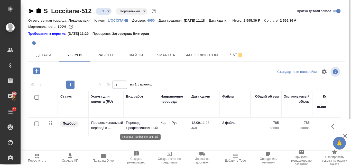
click at [141, 122] on p "Перевод Профессиональный" at bounding box center [141, 125] width 30 height 10
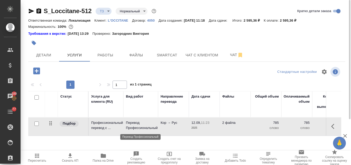
click at [141, 122] on p "Перевод Профессиональный" at bounding box center [141, 125] width 30 height 10
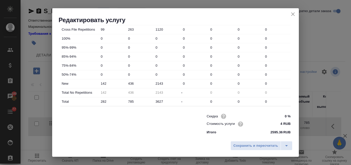
scroll to position [186, 0]
drag, startPoint x: 133, startPoint y: 83, endPoint x: 127, endPoint y: 84, distance: 6.0
click at [127, 84] on input "436" at bounding box center [140, 82] width 27 height 7
type input "711"
click at [242, 147] on span "Сохранить и пересчитать" at bounding box center [256, 146] width 45 height 6
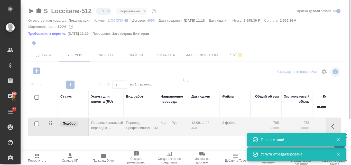
type input "new"
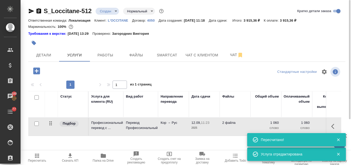
click at [38, 157] on icon "button" at bounding box center [37, 156] width 6 height 6
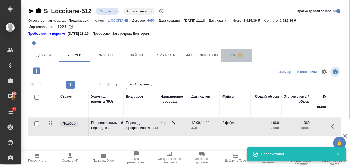
click at [232, 53] on span "Чат" at bounding box center [237, 55] width 25 height 6
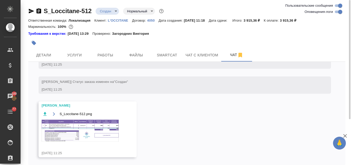
scroll to position [198, 0]
click at [69, 132] on img at bounding box center [80, 131] width 77 height 22
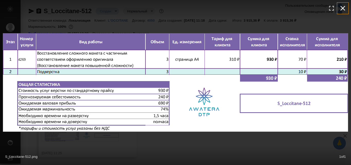
click at [341, 7] on icon "button" at bounding box center [343, 8] width 8 height 8
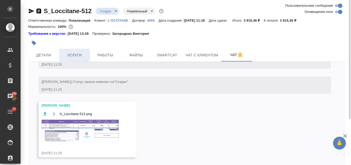
click at [79, 60] on button "Услуги" at bounding box center [74, 55] width 31 height 13
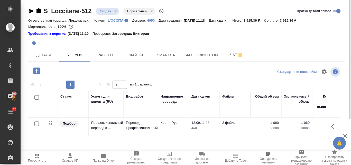
scroll to position [26, 0]
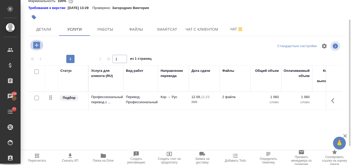
click at [38, 43] on icon "button" at bounding box center [36, 45] width 7 height 7
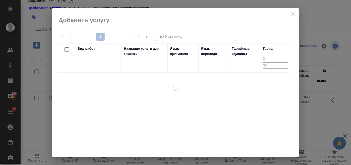
click at [82, 59] on div at bounding box center [98, 60] width 41 height 7
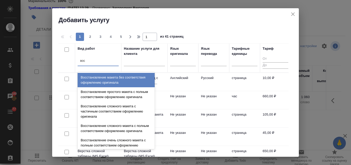
type input "восс"
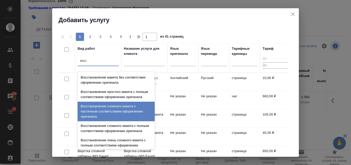
click at [115, 119] on div "Восстановление сложного макета с частичным соответствием оформлению оригинала" at bounding box center [116, 112] width 77 height 20
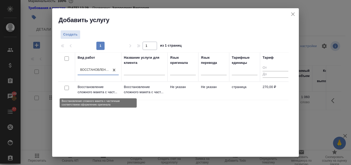
click at [95, 88] on p "Восстановление сложного макета с част..." at bounding box center [98, 89] width 41 height 10
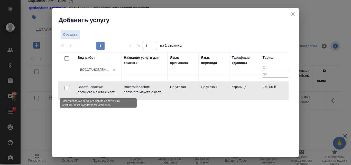
click at [95, 88] on p "Восстановление сложного макета с част..." at bounding box center [98, 89] width 41 height 10
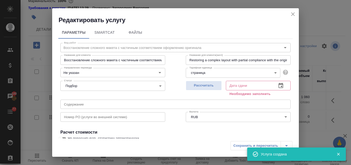
scroll to position [58, 0]
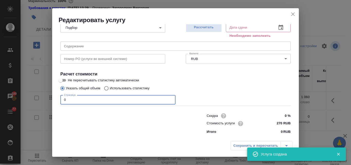
drag, startPoint x: 68, startPoint y: 99, endPoint x: 62, endPoint y: 99, distance: 5.9
click at [62, 99] on input "0" at bounding box center [117, 99] width 115 height 9
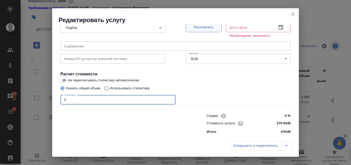
type input "3"
click at [198, 28] on span "Рассчитать" at bounding box center [204, 27] width 30 height 6
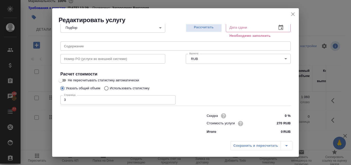
type input "12.09.2025 12:02"
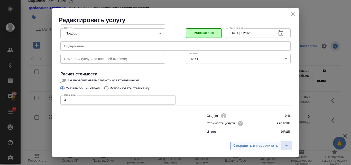
click at [248, 144] on span "Сохранить и пересчитать" at bounding box center [256, 146] width 45 height 6
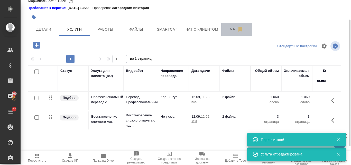
click at [237, 29] on span "Чат" at bounding box center [237, 29] width 25 height 6
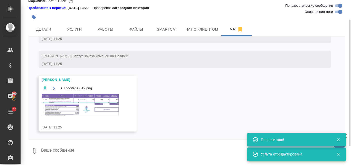
scroll to position [198, 0]
click at [70, 108] on img at bounding box center [80, 105] width 77 height 22
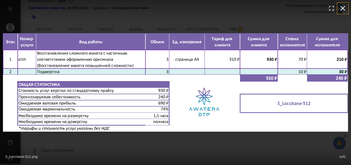
click at [343, 7] on icon "button" at bounding box center [343, 8] width 8 height 8
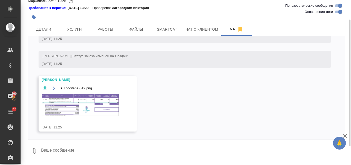
click at [53, 152] on textarea at bounding box center [193, 150] width 305 height 17
type textarea "спасибо!"
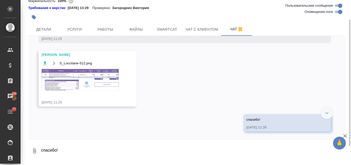
scroll to position [223, 0]
click at [82, 30] on span "Услуги" at bounding box center [74, 29] width 25 height 6
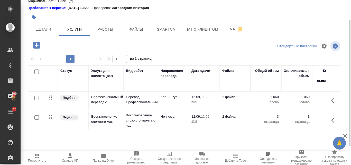
click at [39, 155] on icon "button" at bounding box center [37, 156] width 6 height 6
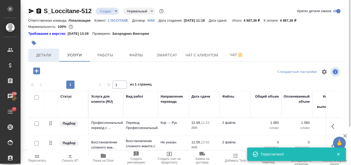
click at [43, 55] on span "Детали" at bounding box center [43, 55] width 25 height 6
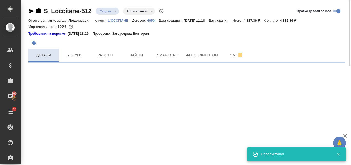
select select "RU"
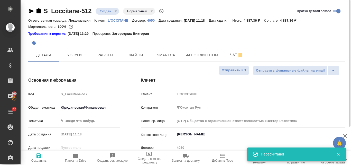
type textarea "x"
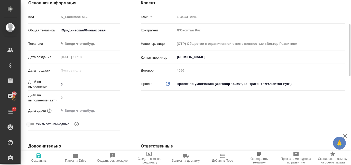
click at [37, 159] on span "Сохранить" at bounding box center [38, 161] width 15 height 4
type textarea "x"
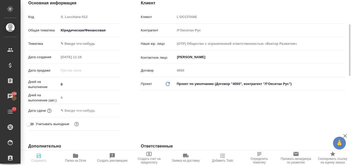
type textarea "x"
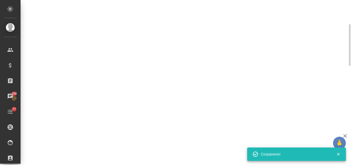
select select "RU"
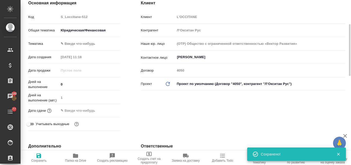
type textarea "x"
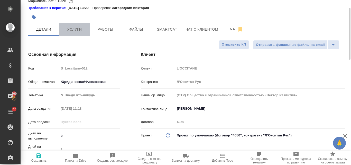
click at [74, 30] on span "Услуги" at bounding box center [74, 29] width 25 height 6
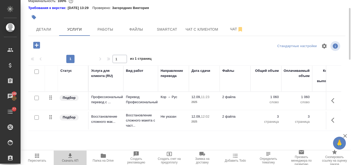
click at [69, 157] on icon "button" at bounding box center [70, 156] width 6 height 6
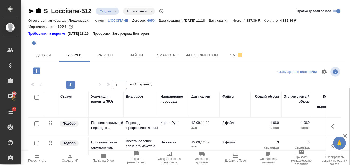
scroll to position [50, 0]
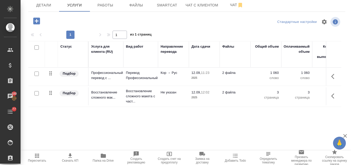
click at [39, 21] on icon "button" at bounding box center [36, 20] width 7 height 7
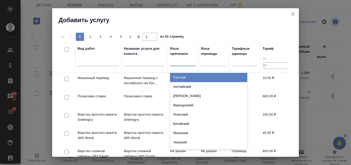
click at [184, 61] on div at bounding box center [183, 60] width 26 height 7
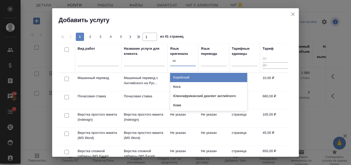
type input "кор"
click at [182, 74] on div "Корейский" at bounding box center [208, 77] width 77 height 9
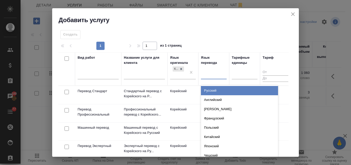
click at [218, 75] on div at bounding box center [214, 73] width 26 height 7
click at [212, 92] on div "Русский" at bounding box center [239, 90] width 77 height 9
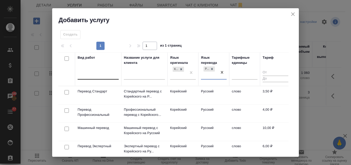
click at [100, 73] on div at bounding box center [98, 74] width 41 height 7
click at [66, 71] on div at bounding box center [67, 69] width 12 height 28
click at [82, 126] on p "Машинный перевод" at bounding box center [98, 127] width 41 height 5
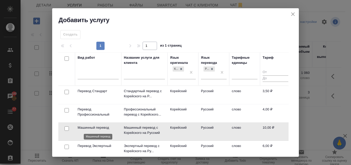
click at [82, 126] on p "Машинный перевод" at bounding box center [98, 127] width 41 height 5
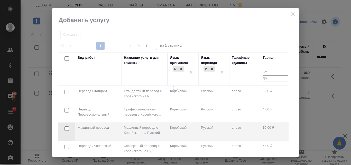
click at [82, 126] on div at bounding box center [175, 120] width 247 height 71
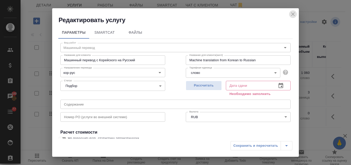
click at [294, 13] on icon "close" at bounding box center [293, 14] width 4 height 4
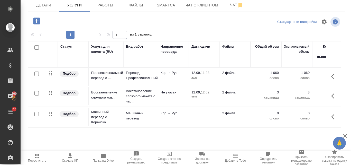
click at [40, 21] on icon "button" at bounding box center [36, 20] width 9 height 9
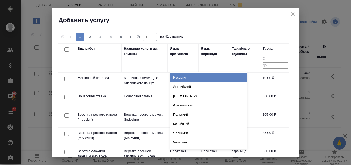
click at [178, 61] on div at bounding box center [183, 60] width 26 height 7
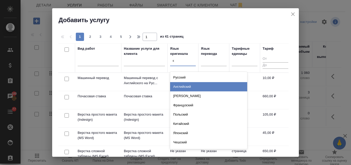
type input "ко"
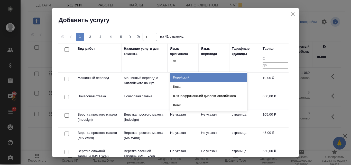
click at [185, 80] on div "Корейский" at bounding box center [208, 77] width 77 height 9
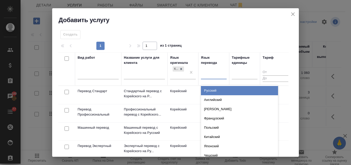
click at [202, 75] on div at bounding box center [214, 73] width 26 height 7
click at [204, 93] on div "Русский" at bounding box center [239, 90] width 77 height 9
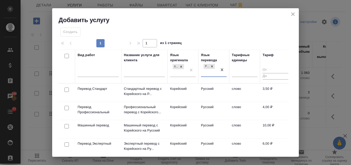
scroll to position [1, 0]
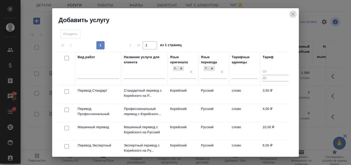
click at [293, 14] on icon "close" at bounding box center [293, 14] width 4 height 4
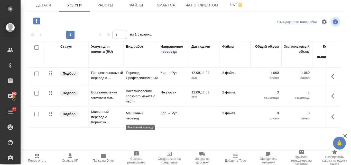
click at [132, 114] on p "Машинный перевод" at bounding box center [141, 116] width 30 height 10
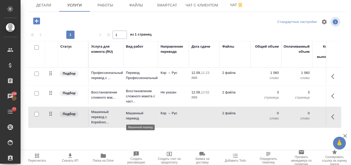
click at [132, 114] on p "Машинный перевод" at bounding box center [141, 116] width 30 height 10
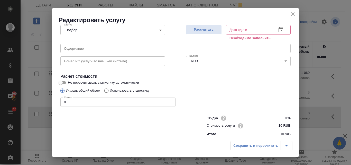
scroll to position [58, 0]
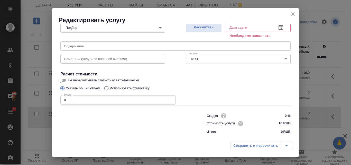
click at [105, 87] on input "Использовать статистику" at bounding box center [106, 88] width 8 height 10
radio input "true"
radio input "false"
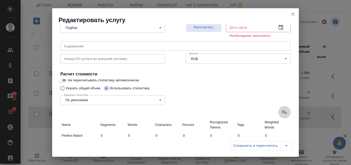
click at [282, 111] on icon at bounding box center [284, 113] width 5 height 4
click at [0, 0] on input "file" at bounding box center [0, 0] width 0 height 0
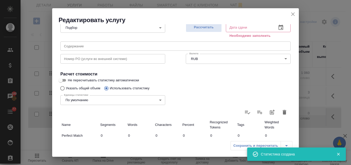
type input "41"
type input "86"
type input "364"
type input "99"
type input "263"
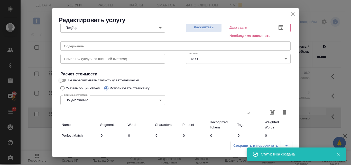
type input "1120"
type input "142"
type input "436"
type input "2143"
type input "142"
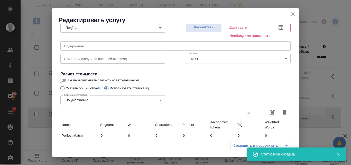
type input "436"
type input "2143"
type input "282"
type input "785"
type input "3627"
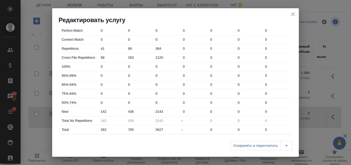
scroll to position [192, 0]
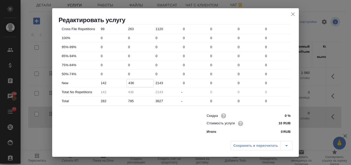
drag, startPoint x: 133, startPoint y: 82, endPoint x: 127, endPoint y: 83, distance: 5.5
click at [127, 83] on input "436" at bounding box center [140, 82] width 27 height 7
type input "711"
click at [246, 146] on div "Сохранить и пересчитать" at bounding box center [262, 145] width 62 height 9
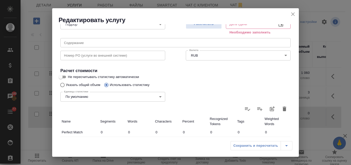
scroll to position [37, 0]
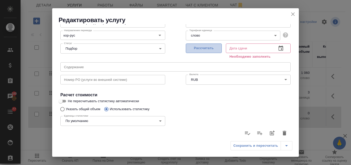
click at [196, 49] on span "Рассчитать" at bounding box center [204, 48] width 30 height 6
type input "12.09.2025 11:34"
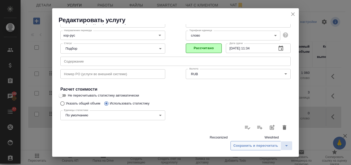
click at [251, 146] on span "Сохранить и пересчитать" at bounding box center [256, 146] width 45 height 6
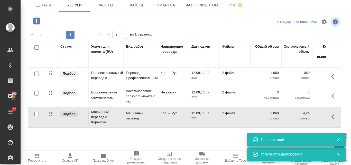
click at [35, 75] on input "checkbox" at bounding box center [36, 73] width 4 height 4
checkbox input "true"
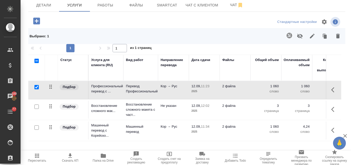
click at [336, 34] on icon "button" at bounding box center [338, 36] width 4 height 5
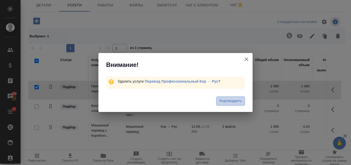
click at [228, 101] on span "Подтвердить" at bounding box center [230, 101] width 23 height 6
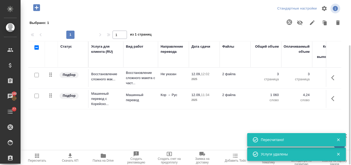
scroll to position [63, 0]
click at [37, 152] on button "Пересчитать" at bounding box center [37, 157] width 33 height 14
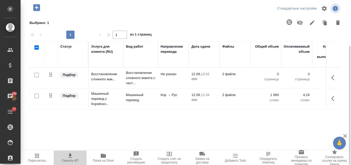
click at [73, 157] on span "Скачать КП" at bounding box center [70, 158] width 27 height 10
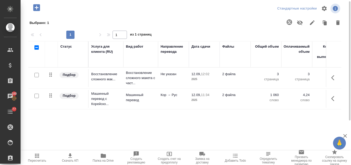
scroll to position [12, 0]
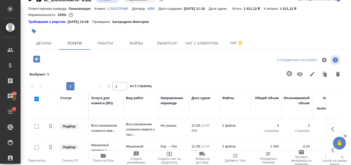
click at [38, 59] on icon "button" at bounding box center [36, 59] width 7 height 7
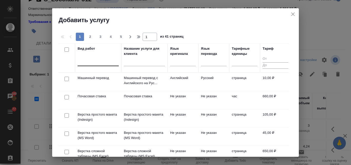
click at [81, 61] on div at bounding box center [98, 60] width 41 height 7
type input "но"
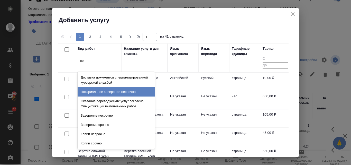
click at [106, 93] on div "Нотариальное заверение несрочно" at bounding box center [116, 91] width 77 height 9
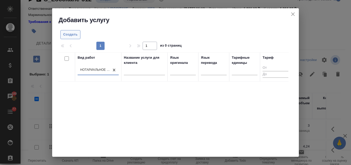
click at [73, 35] on span "Создать" at bounding box center [70, 35] width 14 height 6
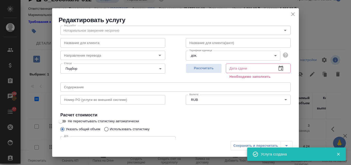
scroll to position [26, 0]
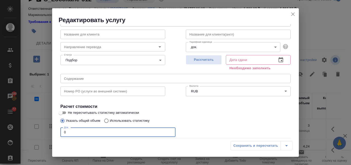
click at [64, 133] on input "0" at bounding box center [117, 132] width 115 height 9
type input "2"
click at [207, 60] on span "Рассчитать" at bounding box center [204, 60] width 30 height 6
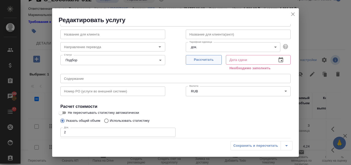
type input "12.09.2025 12:05"
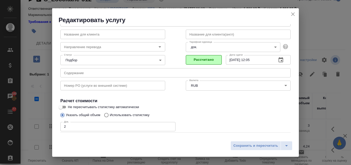
scroll to position [52, 0]
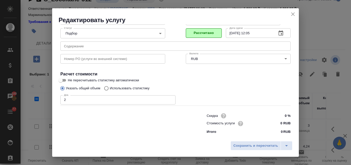
click at [276, 123] on input "0 RUB" at bounding box center [281, 123] width 19 height 7
type input "1000 RUB"
click at [261, 146] on span "Сохранить и пересчитать" at bounding box center [256, 146] width 45 height 6
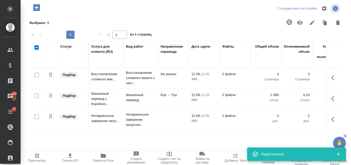
scroll to position [0, 0]
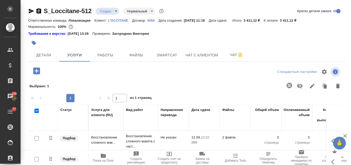
click at [120, 21] on p "L'OCCITANE" at bounding box center [120, 21] width 24 height 4
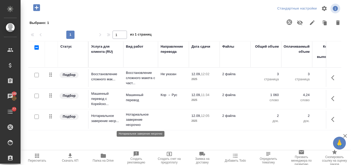
click at [132, 122] on p "Нотариальное заверение несрочно" at bounding box center [141, 119] width 30 height 15
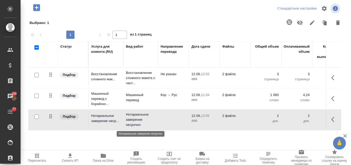
click at [132, 122] on p "Нотариальное заверение несрочно" at bounding box center [141, 119] width 30 height 15
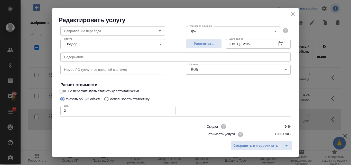
scroll to position [51, 0]
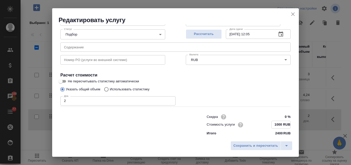
drag, startPoint x: 279, startPoint y: 123, endPoint x: 267, endPoint y: 123, distance: 11.1
click at [272, 123] on div "1000 RUB" at bounding box center [281, 125] width 19 height 8
type input "840 RUB"
click at [206, 34] on span "Рассчитать" at bounding box center [204, 34] width 30 height 6
type input "12.09.2025 12:09"
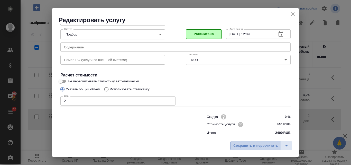
click at [257, 147] on span "Сохранить и пересчитать" at bounding box center [256, 146] width 45 height 6
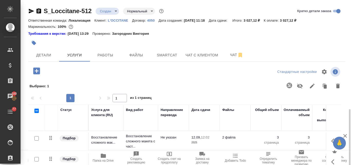
scroll to position [63, 0]
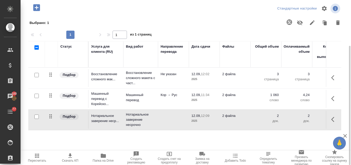
click at [72, 157] on icon "button" at bounding box center [70, 156] width 6 height 6
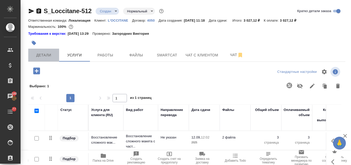
click at [49, 57] on span "Детали" at bounding box center [43, 55] width 25 height 6
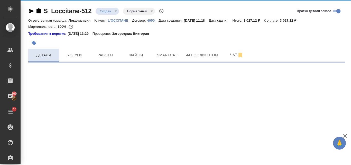
select select "RU"
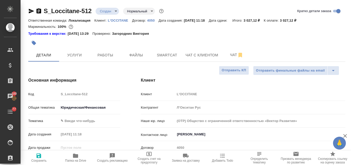
type textarea "x"
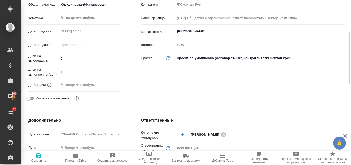
scroll to position [154, 0]
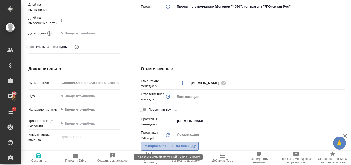
click at [186, 147] on span "Распределить на ПМ-команду" at bounding box center [170, 146] width 52 height 6
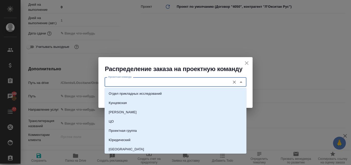
click at [139, 82] on input "Проектная команда" at bounding box center [167, 82] width 122 height 6
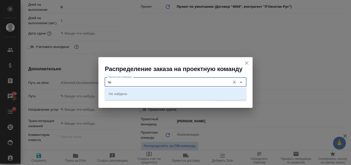
type input "э"
click at [130, 94] on p "Юридический" at bounding box center [120, 93] width 22 height 5
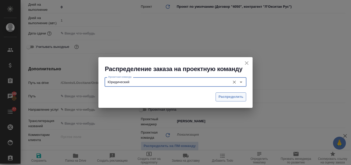
type input "Юридический"
click at [221, 97] on span "Распределить" at bounding box center [231, 97] width 25 height 6
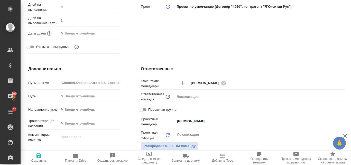
type textarea "x"
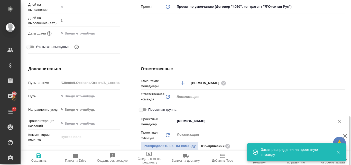
scroll to position [231, 0]
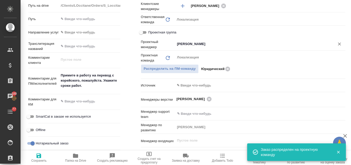
click at [337, 45] on icon "Очистить" at bounding box center [339, 43] width 5 height 5
type textarea "x"
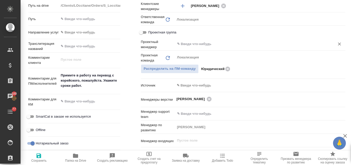
click at [40, 157] on icon "button" at bounding box center [39, 155] width 5 height 5
type textarea "x"
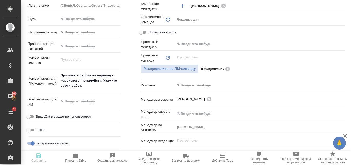
type textarea "x"
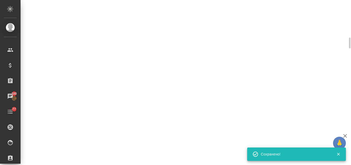
select select "RU"
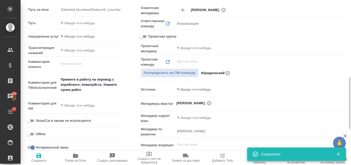
type textarea "x"
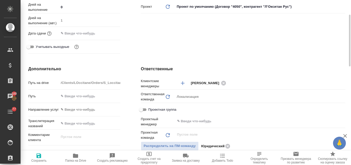
scroll to position [129, 0]
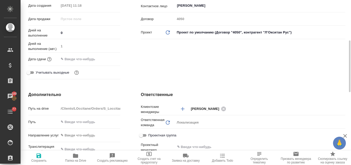
click at [79, 57] on input "text" at bounding box center [81, 58] width 45 height 7
click at [106, 60] on icon "button" at bounding box center [105, 59] width 6 height 6
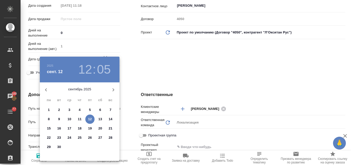
type textarea "x"
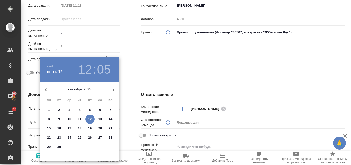
type textarea "x"
click at [69, 127] on p "17" at bounding box center [70, 128] width 4 height 5
type input "17.09.2025 12:05"
type textarea "x"
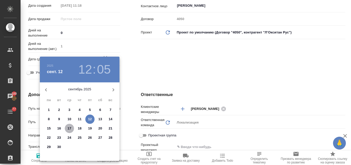
type textarea "x"
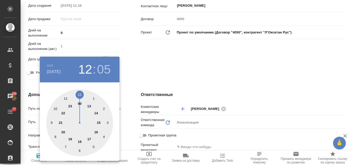
click at [61, 70] on h4 "сент. 17" at bounding box center [54, 72] width 14 height 6
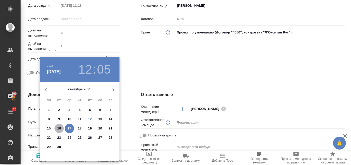
click at [58, 129] on p "16" at bounding box center [59, 128] width 4 height 5
type input "16.09.2025 12:05"
type textarea "x"
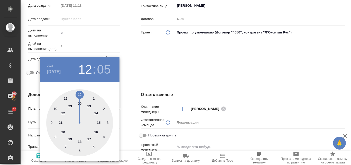
click at [80, 93] on div at bounding box center [79, 122] width 67 height 67
type textarea "x"
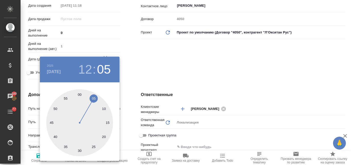
click at [80, 94] on div at bounding box center [79, 122] width 67 height 67
type input "16.09.2025 12:00"
type textarea "x"
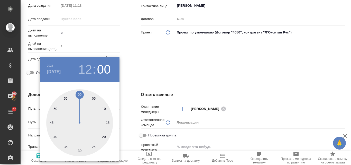
click at [152, 60] on div at bounding box center [175, 82] width 351 height 165
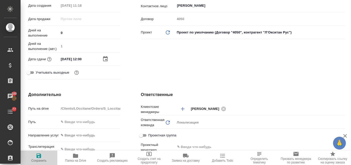
click at [39, 157] on icon "button" at bounding box center [39, 156] width 6 height 6
type textarea "x"
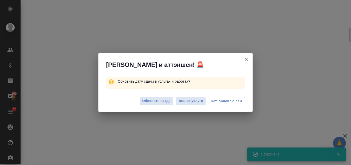
select select "RU"
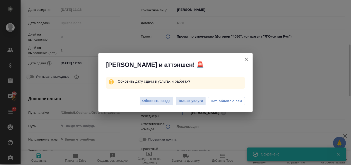
type textarea "x"
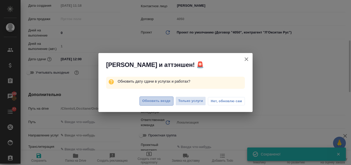
click at [157, 97] on button "Обновить везде" at bounding box center [157, 100] width 34 height 9
type textarea "x"
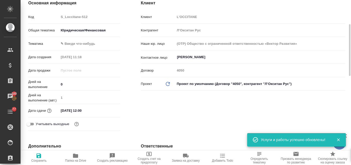
scroll to position [0, 0]
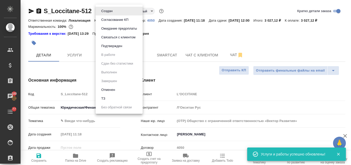
click at [115, 12] on body "🙏 .cls-1 fill:#fff; AWATERA Valyaeva Anna Клиенты Спецификации Заказы 100 Чаты …" at bounding box center [175, 82] width 351 height 165
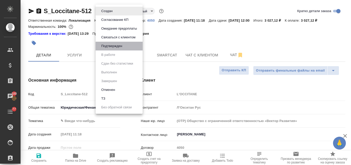
click at [109, 42] on li "Подтвержден" at bounding box center [119, 46] width 47 height 9
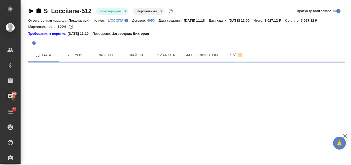
select select "RU"
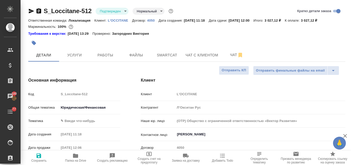
type textarea "x"
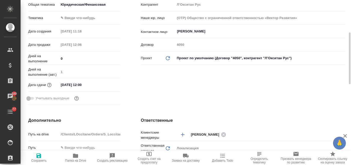
scroll to position [77, 0]
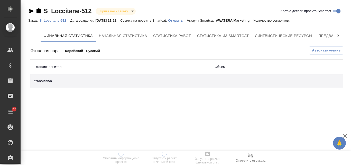
click at [179, 20] on p "Открыть" at bounding box center [177, 21] width 19 height 4
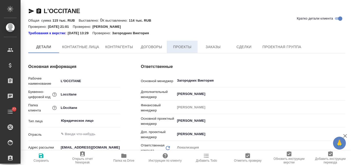
type textarea "x"
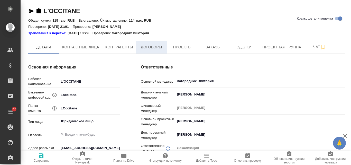
type textarea "x"
click at [157, 50] on span "Договоры" at bounding box center [151, 47] width 25 height 6
type textarea "x"
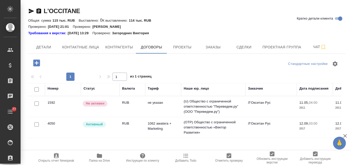
scroll to position [47, 0]
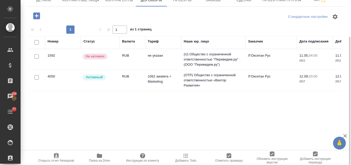
click at [102, 158] on icon "button" at bounding box center [99, 156] width 6 height 6
